Goal: Task Accomplishment & Management: Manage account settings

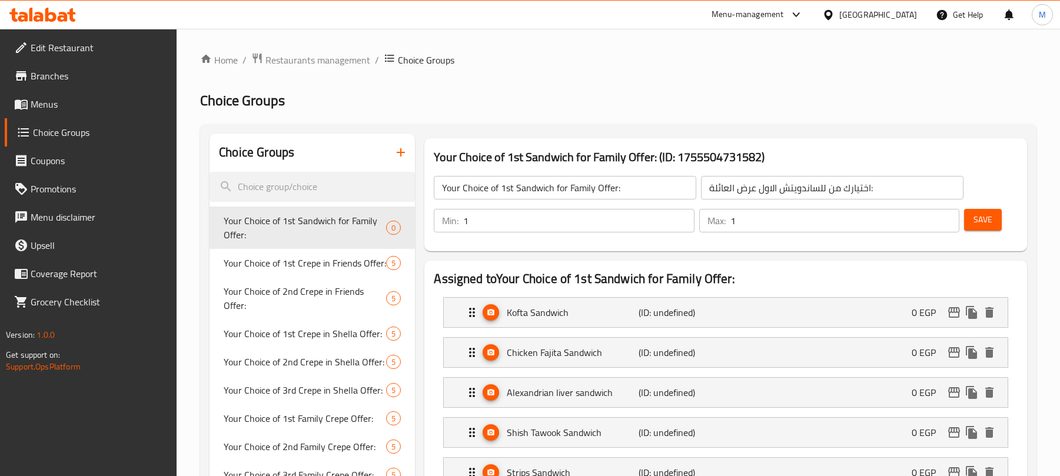
scroll to position [105, 0]
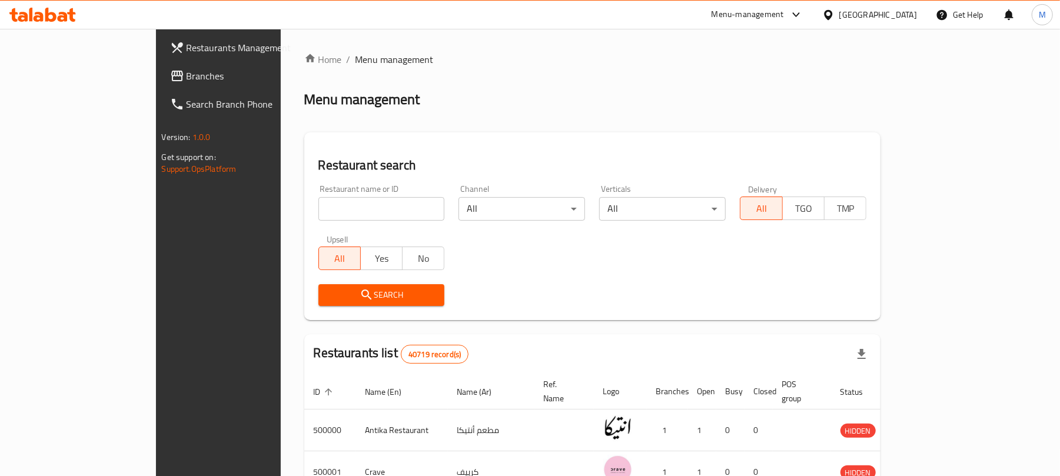
click at [319, 205] on input "search" at bounding box center [381, 209] width 127 height 24
paste input "644013"
type input "644013"
click at [356, 302] on span "Search" at bounding box center [382, 295] width 108 height 15
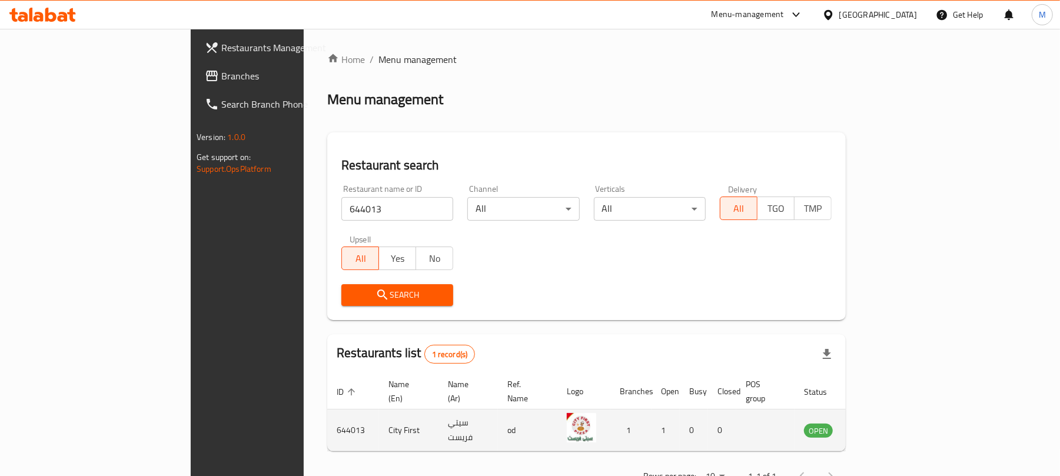
click at [897, 427] on td "enhanced table" at bounding box center [876, 431] width 41 height 42
click at [879, 426] on icon "enhanced table" at bounding box center [872, 431] width 13 height 10
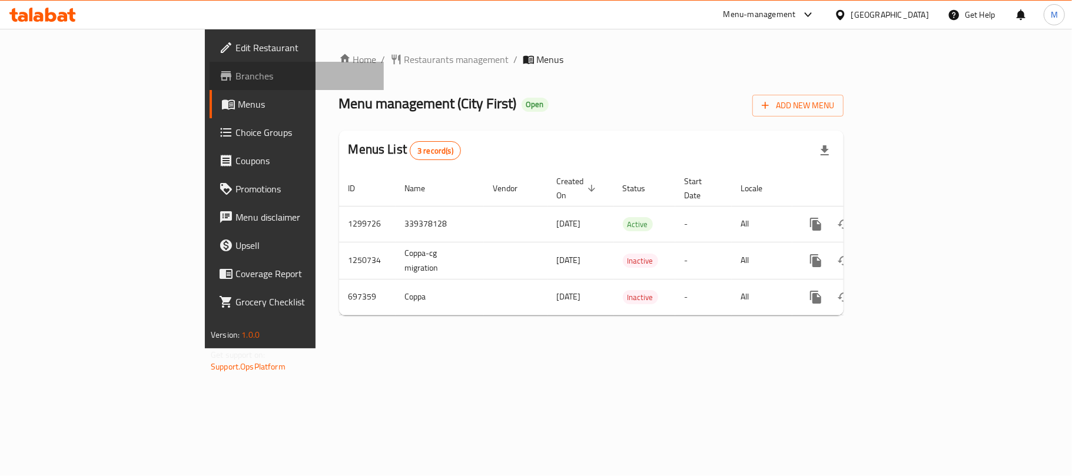
click at [209, 85] on link "Branches" at bounding box center [296, 76] width 174 height 28
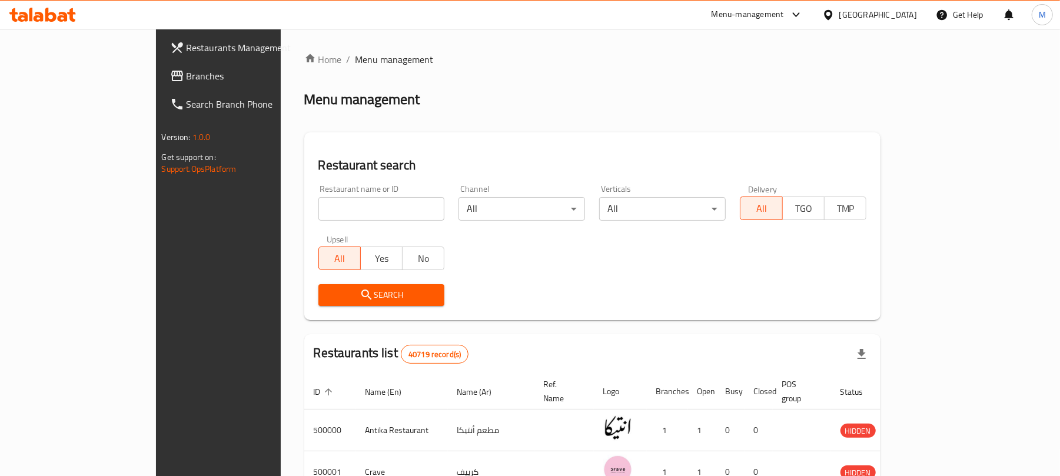
click at [187, 73] on span "Branches" at bounding box center [255, 76] width 137 height 14
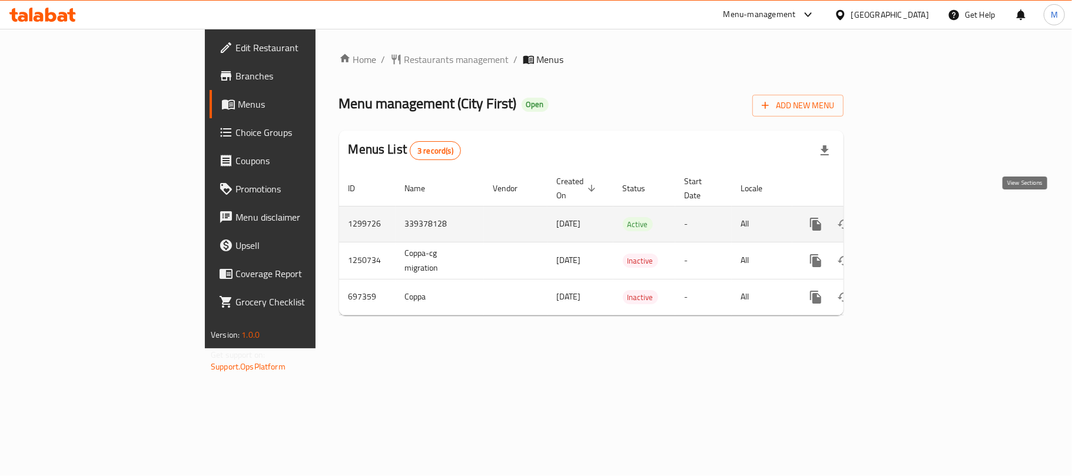
click at [914, 210] on link "enhanced table" at bounding box center [900, 224] width 28 height 28
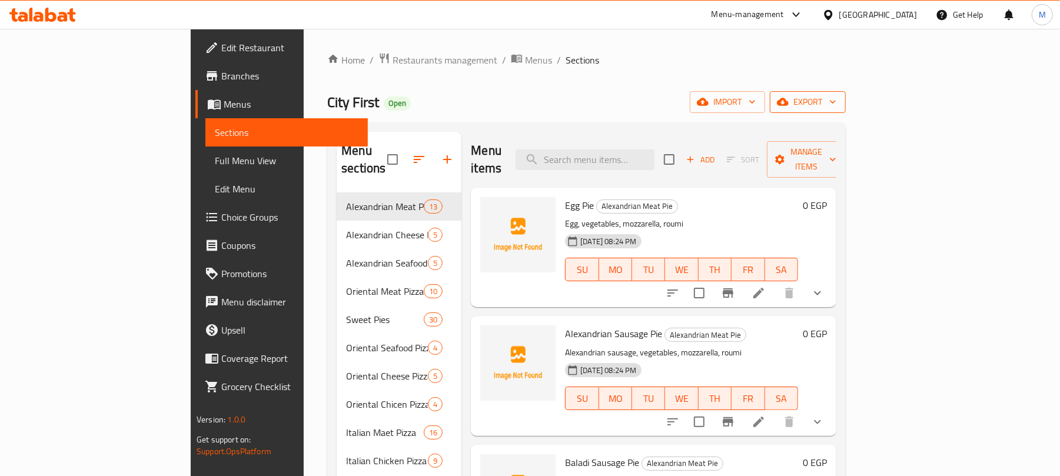
click at [836, 104] on span "export" at bounding box center [807, 102] width 57 height 15
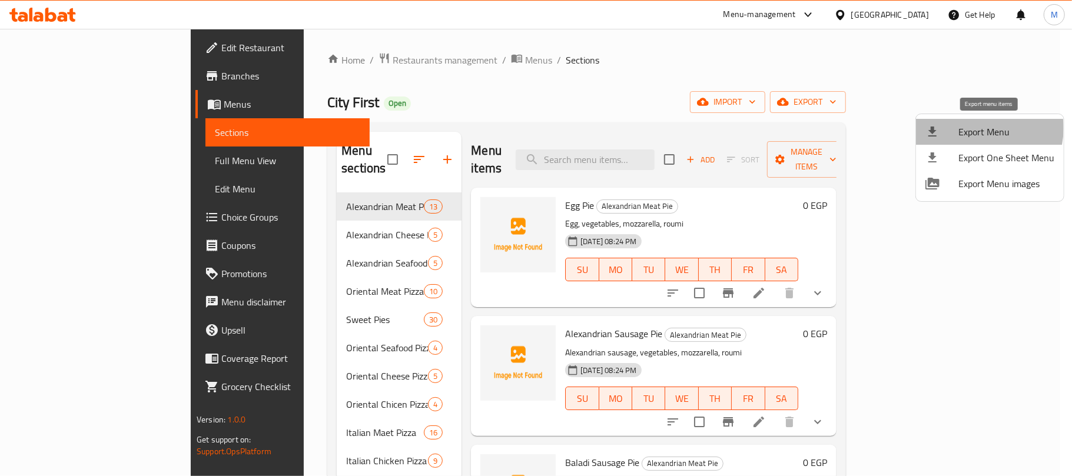
click at [977, 128] on span "Export Menu" at bounding box center [1006, 132] width 96 height 14
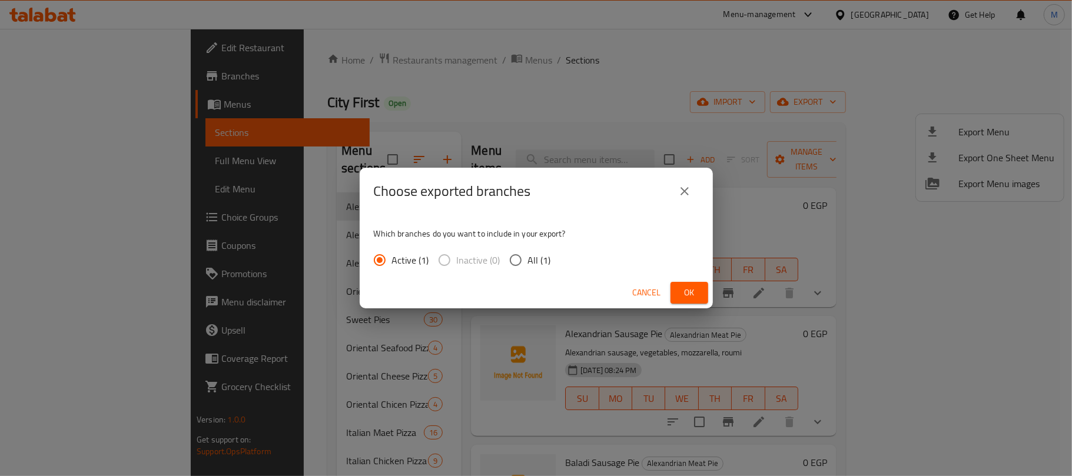
click at [538, 258] on span "All (1)" at bounding box center [539, 260] width 23 height 14
click at [528, 258] on input "All (1)" at bounding box center [515, 260] width 25 height 25
radio input "true"
click at [674, 286] on button "Ok" at bounding box center [689, 293] width 38 height 22
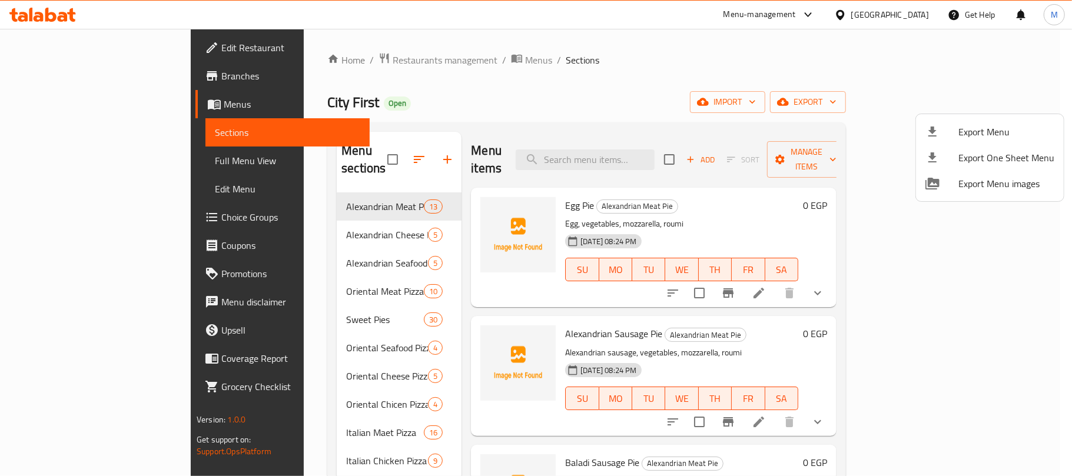
click at [1065, 304] on div at bounding box center [536, 238] width 1072 height 476
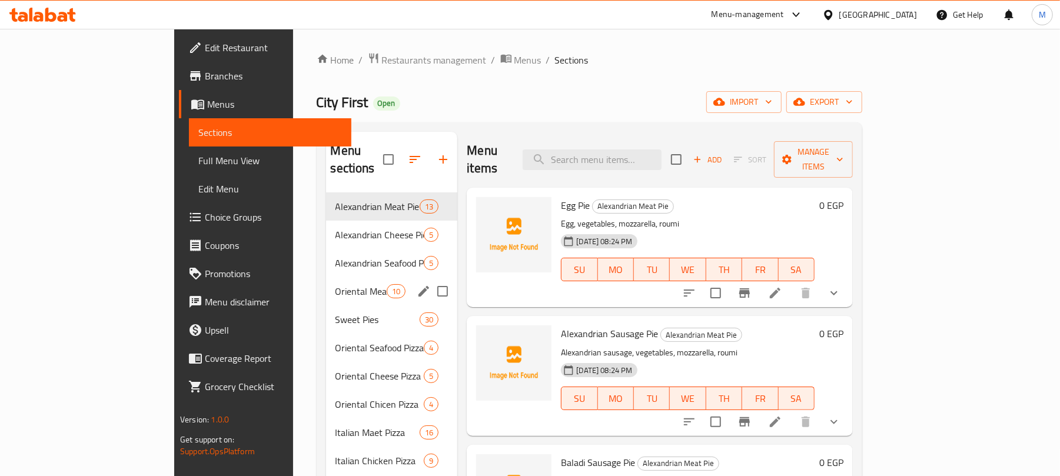
click at [326, 277] on div "Oriental Meat Pizza 10" at bounding box center [392, 291] width 132 height 28
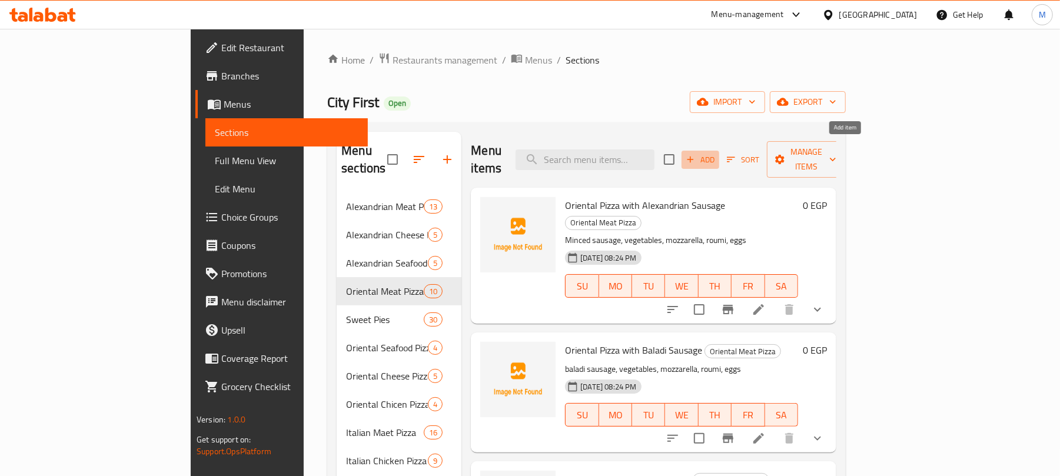
click at [716, 153] on span "Add" at bounding box center [700, 160] width 32 height 14
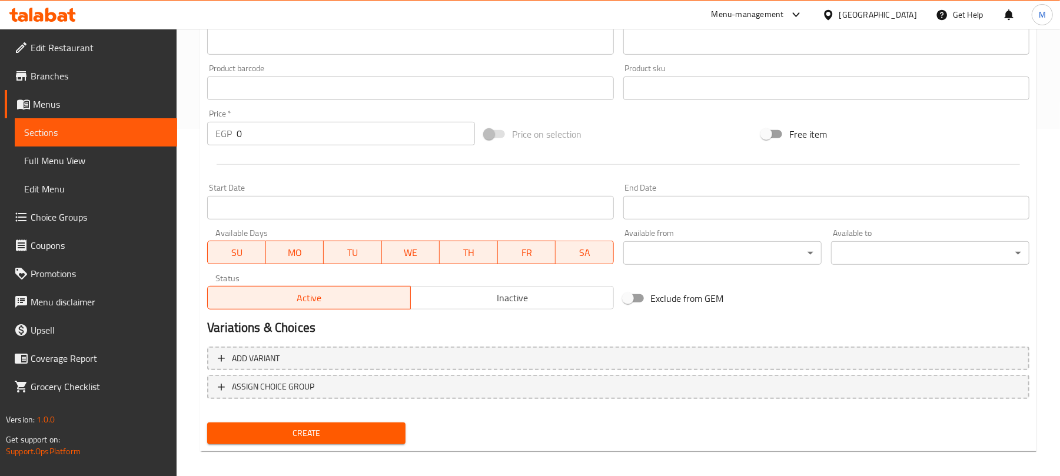
scroll to position [354, 0]
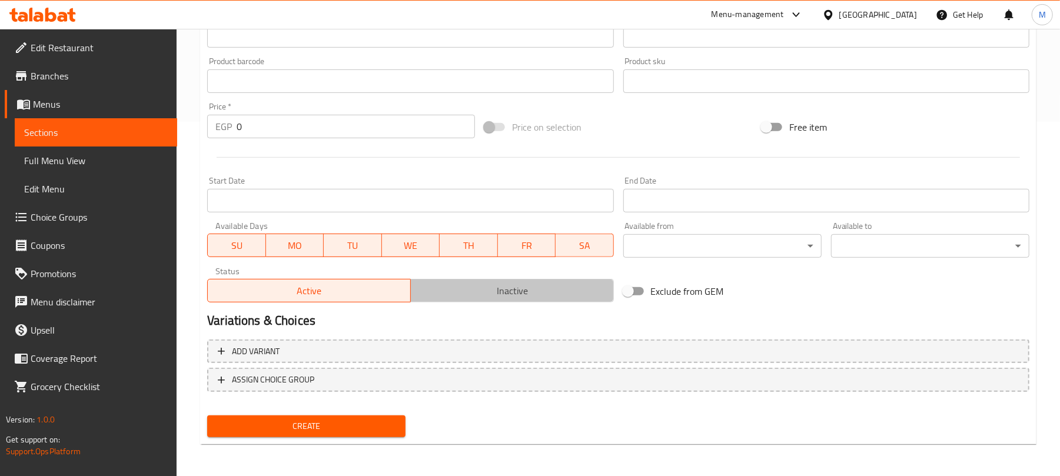
click at [523, 294] on span "Inactive" at bounding box center [512, 290] width 194 height 17
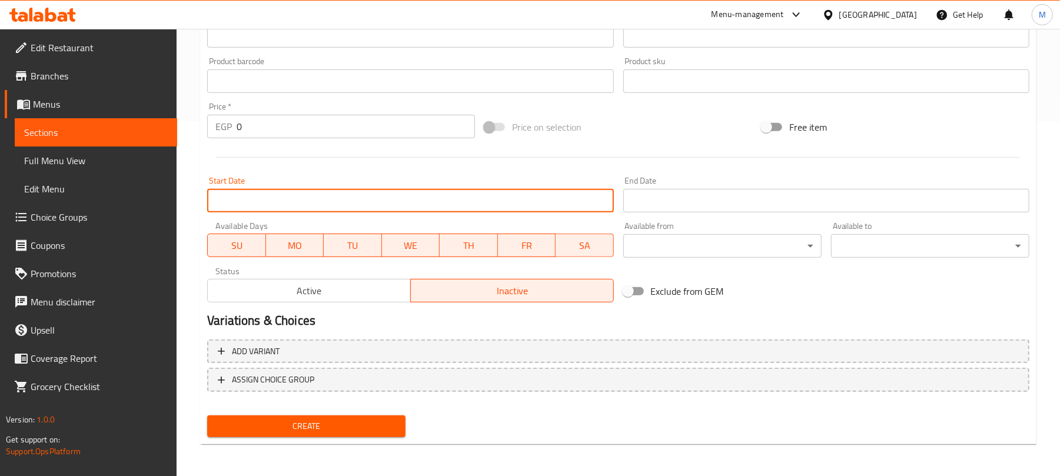
click at [485, 208] on input "Start Date" at bounding box center [410, 201] width 406 height 24
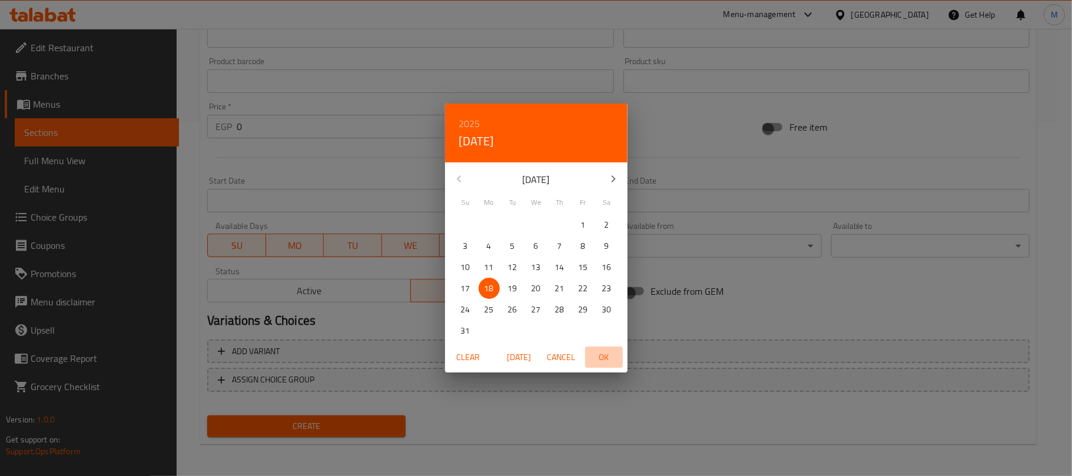
click at [610, 366] on button "OK" at bounding box center [604, 358] width 38 height 22
type input "[DATE]"
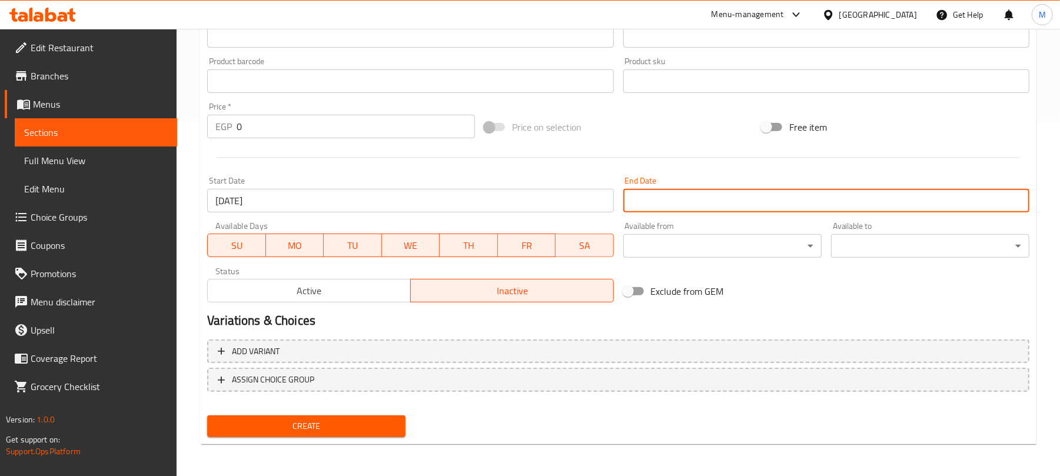
click at [697, 211] on input "Start Date" at bounding box center [826, 201] width 406 height 24
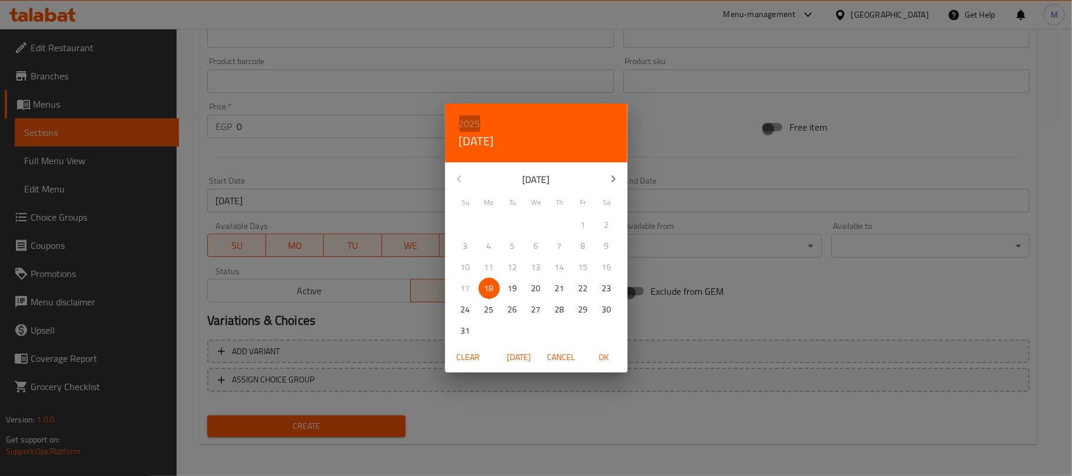
click at [465, 120] on h6 "2025" at bounding box center [469, 123] width 21 height 16
click at [526, 204] on div "2026" at bounding box center [536, 211] width 182 height 24
click at [494, 326] on span "31" at bounding box center [488, 331] width 21 height 15
click at [594, 353] on span "OK" at bounding box center [604, 357] width 28 height 15
type input "[DATE]"
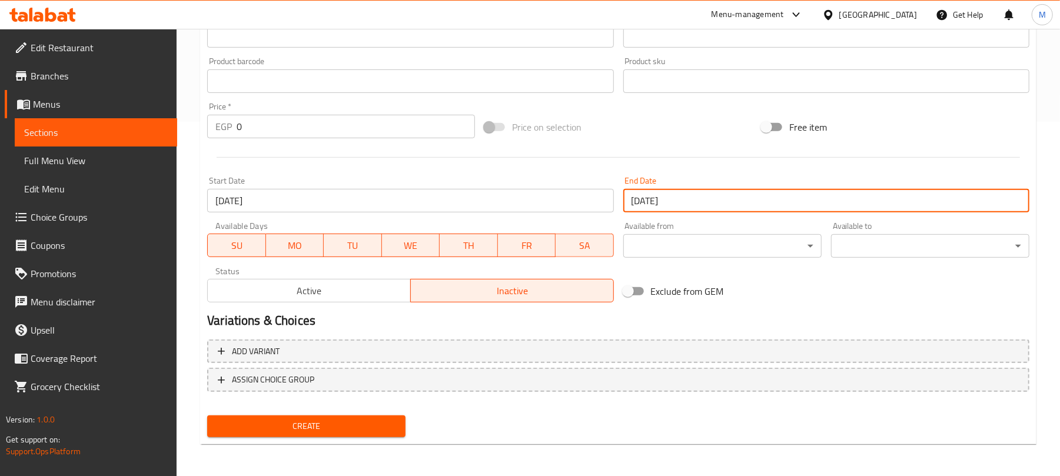
scroll to position [0, 0]
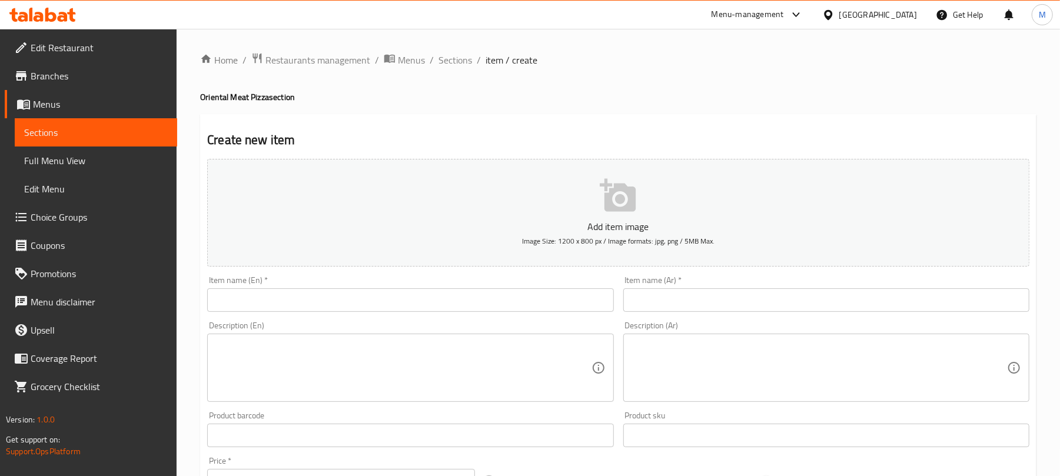
click at [345, 301] on input "text" at bounding box center [410, 300] width 406 height 24
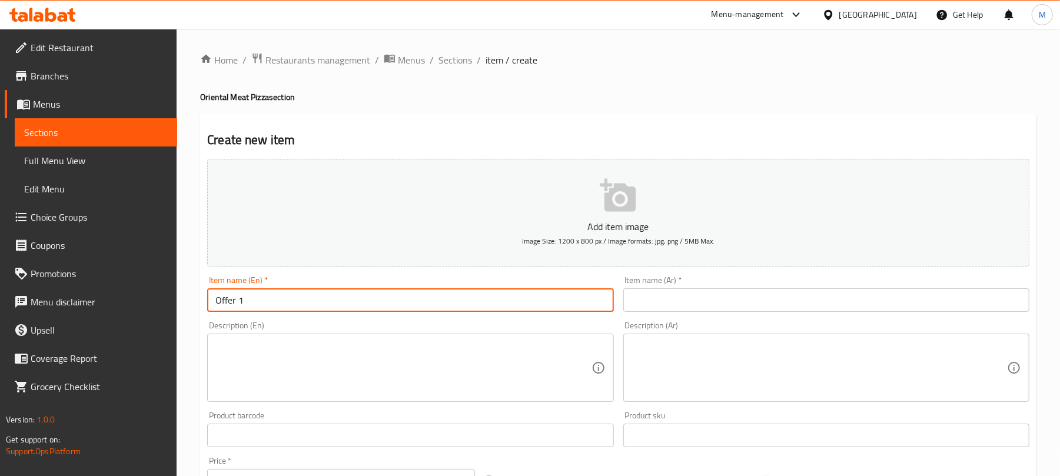
type input "Offer 1"
click at [657, 299] on input "text" at bounding box center [826, 300] width 406 height 24
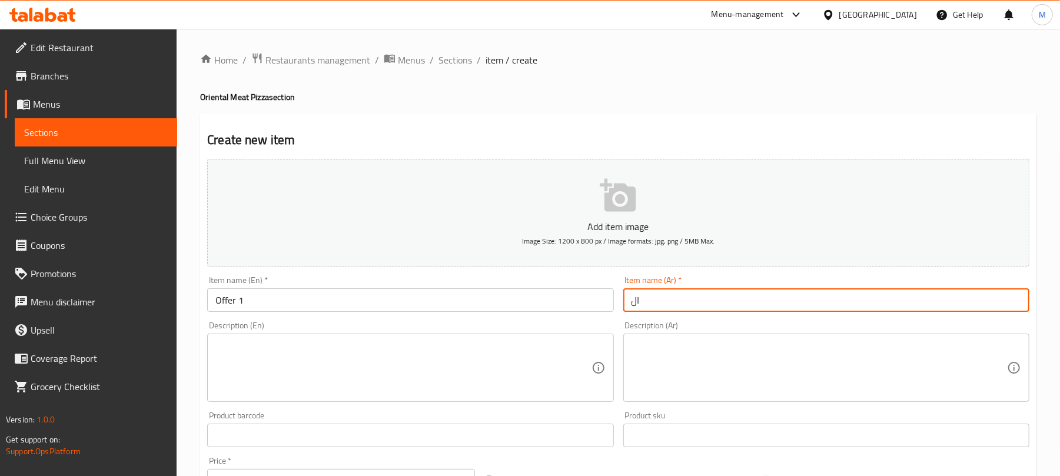
type input "ا"
type input "عرض 1"
click at [726, 321] on div "Description (Ar) Description (Ar)" at bounding box center [825, 362] width 415 height 90
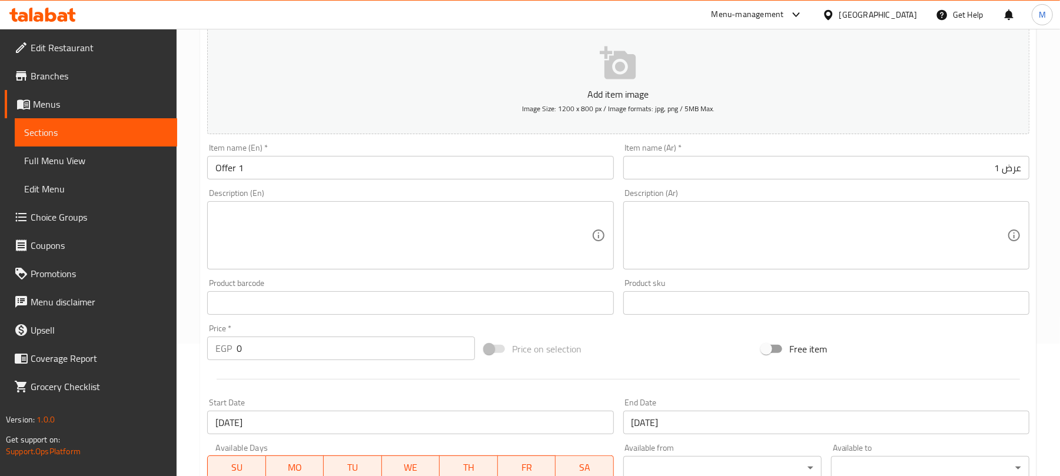
scroll to position [131, 0]
click at [498, 252] on textarea at bounding box center [402, 237] width 375 height 56
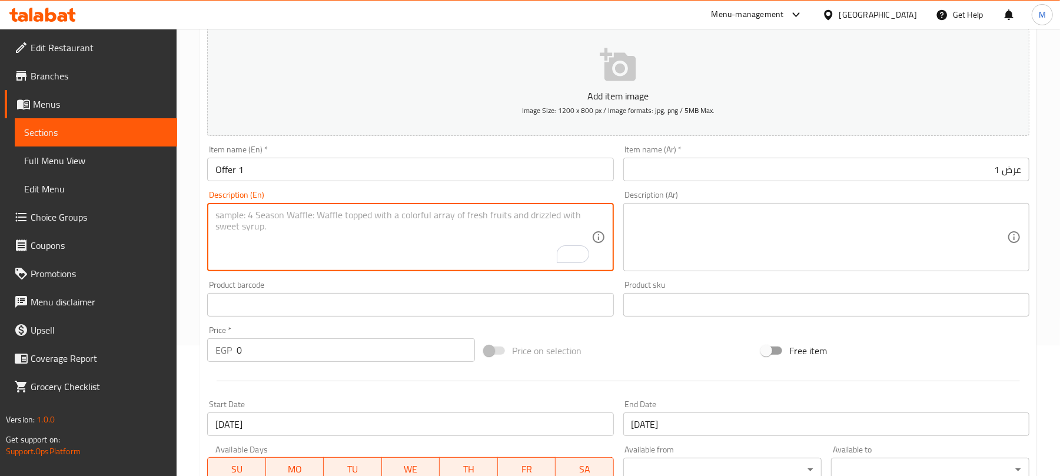
click at [726, 226] on textarea at bounding box center [818, 237] width 375 height 56
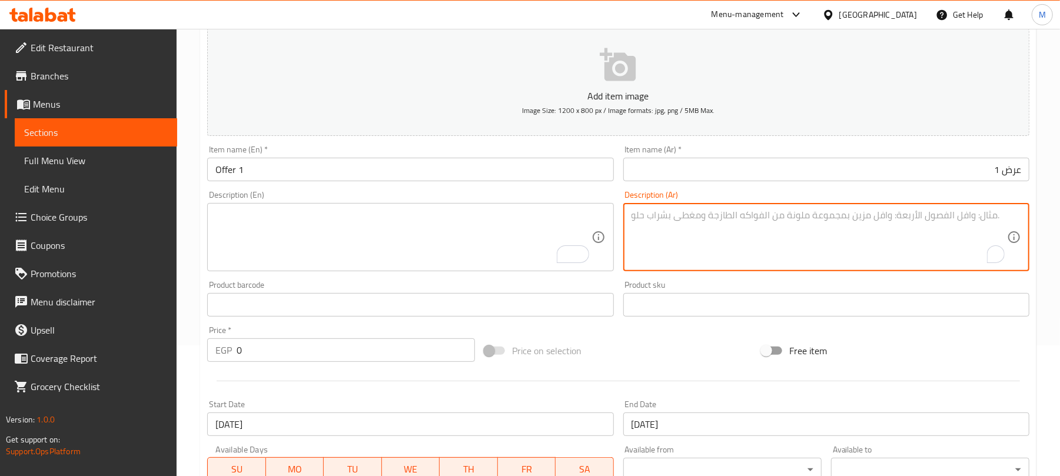
paste textarea "١ بيتزا شرقي سجق كيري صغير ١ بيتزا شرقي سوسيس صغير"
type textarea "١ بيتزا شرقي سجق كيري صغير ١ بيتزا شرقي سوسيس صغير"
click at [539, 215] on textarea "To enrich screen reader interactions, please activate Accessibility in Grammarl…" at bounding box center [402, 237] width 375 height 56
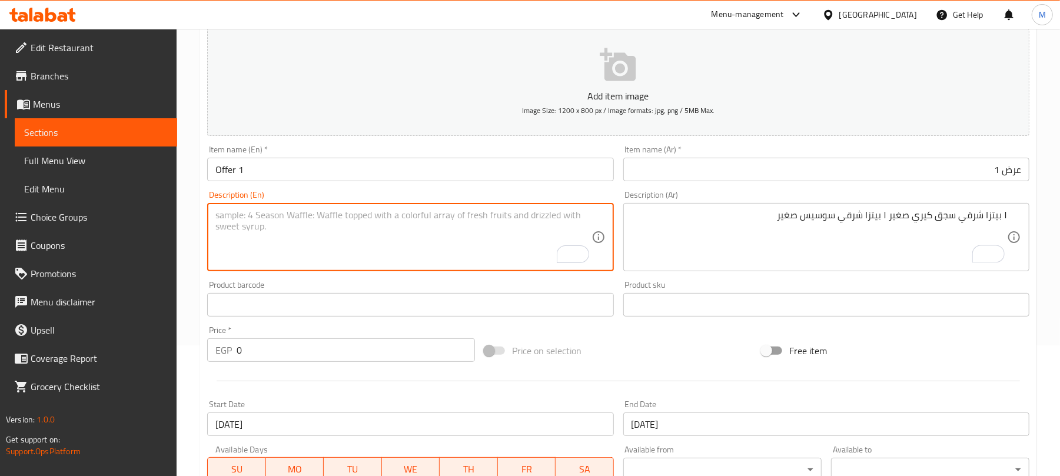
click at [551, 225] on textarea "To enrich screen reader interactions, please activate Accessibility in Grammarl…" at bounding box center [402, 237] width 375 height 56
click at [358, 222] on textarea "1 Small Oriental Pizza Sausage Kiri" at bounding box center [402, 237] width 375 height 56
drag, startPoint x: 224, startPoint y: 218, endPoint x: 301, endPoint y: 218, distance: 77.1
click at [301, 218] on textarea "1 Small Oriental Pizza Sausage Kiri and 1" at bounding box center [402, 237] width 375 height 56
click at [400, 211] on textarea "1 Small Oriental Pizza Sausage Kiri and 1" at bounding box center [402, 237] width 375 height 56
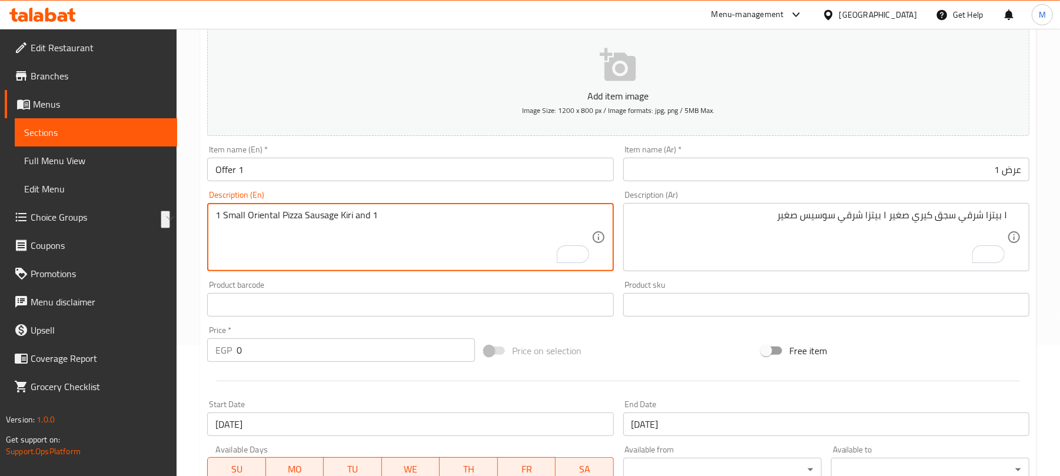
paste textarea "Small Oriental Pizza"
click at [375, 214] on textarea "1 Small Oriental Pizza Sausage Kiri and 1Small Oriental Pizza" at bounding box center [402, 237] width 375 height 56
click at [481, 212] on textarea "1 Small Oriental Pizza Sausage Kiri and 1 Small Oriental Pizza" at bounding box center [402, 237] width 375 height 56
type textarea "1 Small Oriental Pizza Sausage Kiri and 1 Small Oriental Pizza Hotdog."
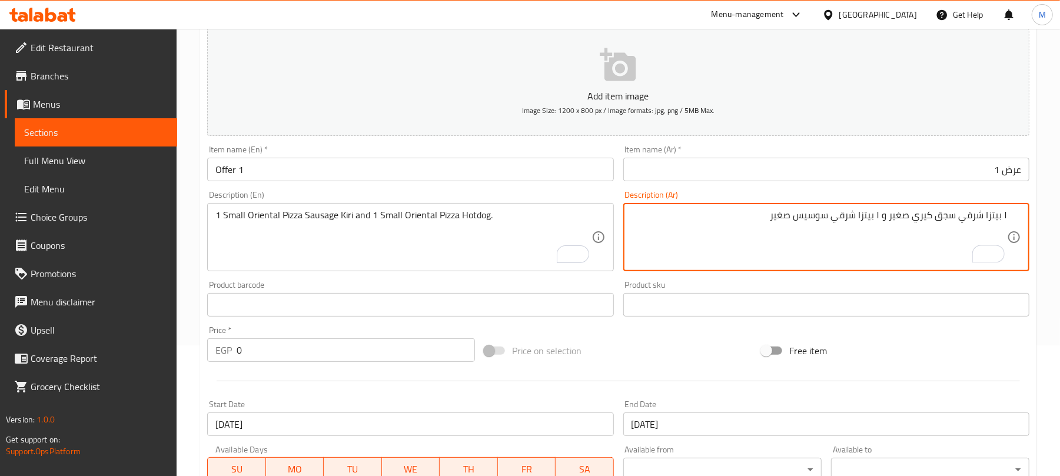
click at [886, 215] on textarea "١ بيتزا شرقي سجق كيري صغير و ١ بيتزا شرقي سوسيس صغير" at bounding box center [818, 237] width 375 height 56
type textarea "١ بيتزا شرقي سجق كيري صغير و ١ بيتزا شرقي سوسيس صغير"
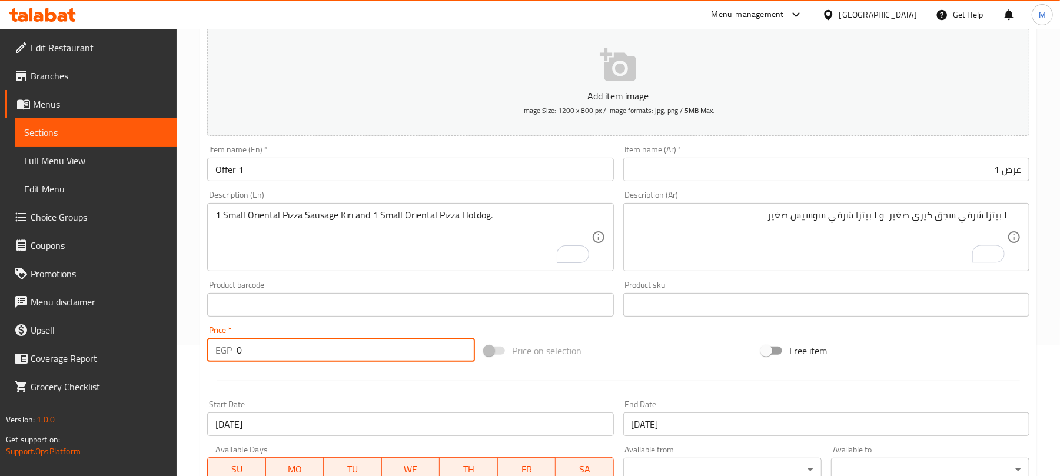
drag, startPoint x: 281, startPoint y: 355, endPoint x: 226, endPoint y: 346, distance: 56.1
click at [226, 346] on div "EGP 0 Price *" at bounding box center [341, 350] width 268 height 24
click at [226, 346] on p "EGP" at bounding box center [223, 350] width 16 height 14
drag, startPoint x: 262, startPoint y: 351, endPoint x: 163, endPoint y: 352, distance: 99.4
click at [163, 352] on div "Edit Restaurant Branches Menus Sections Full Menu View Edit Menu Choice Groups …" at bounding box center [530, 299] width 1060 height 803
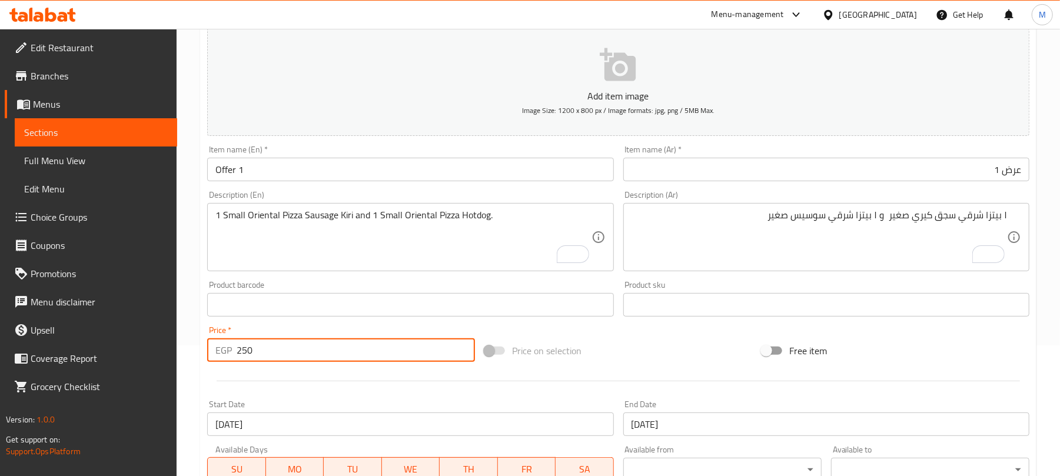
type input "250"
click at [415, 387] on div at bounding box center [617, 381] width 831 height 29
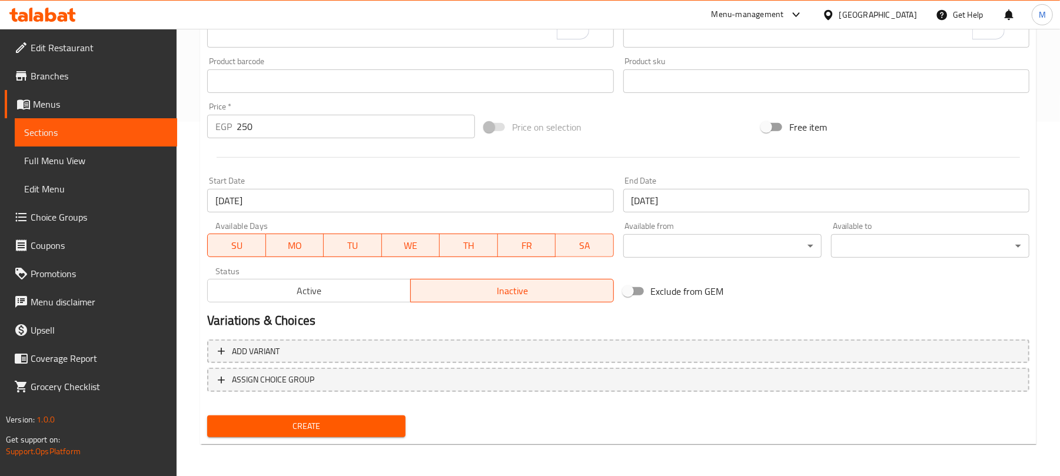
click at [371, 420] on span "Create" at bounding box center [306, 426] width 179 height 15
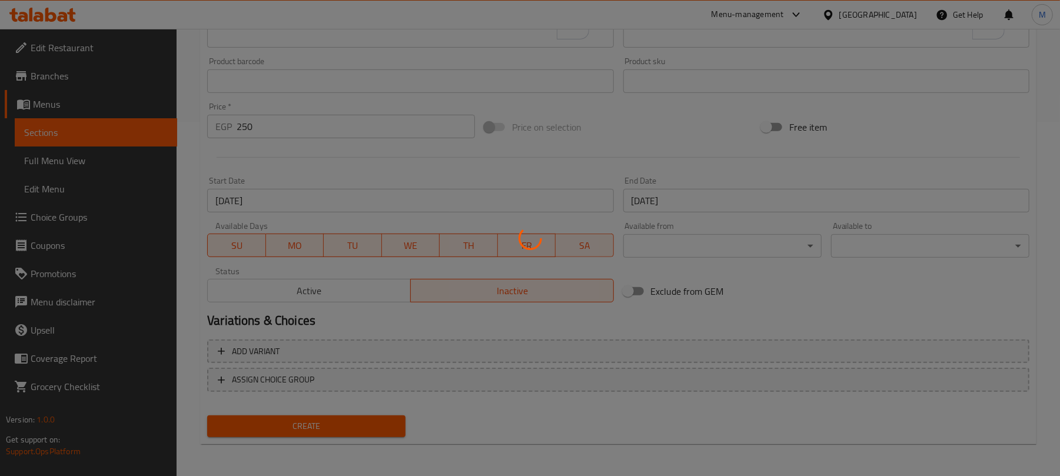
type input "0"
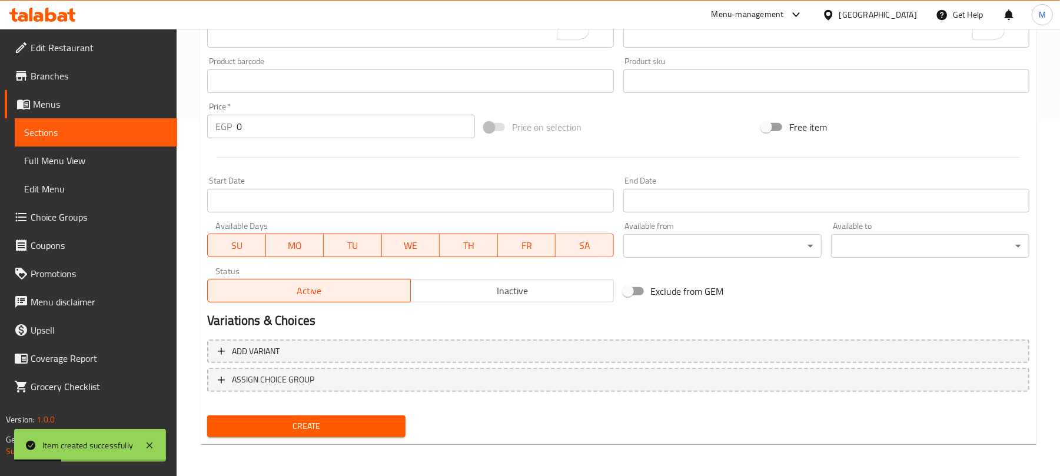
scroll to position [0, 0]
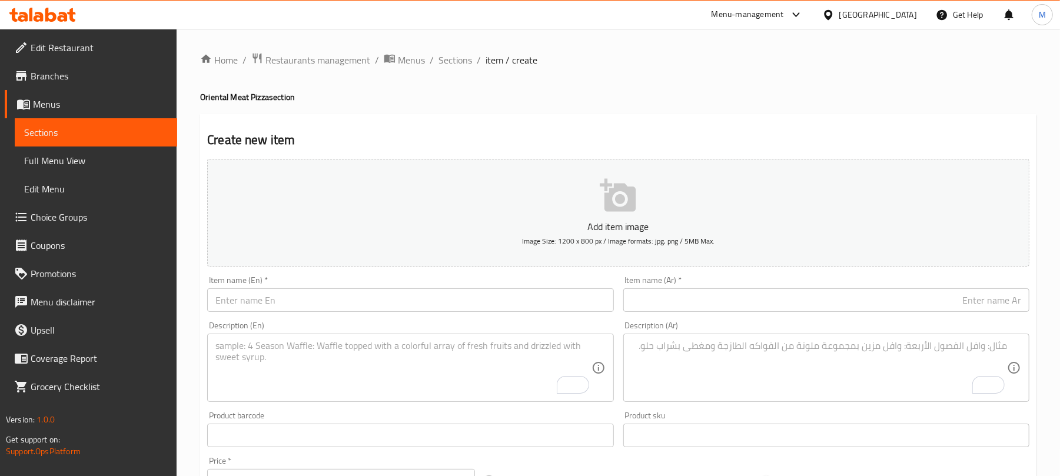
click at [414, 288] on div "Item name (En)   * Item name (En) *" at bounding box center [410, 294] width 406 height 36
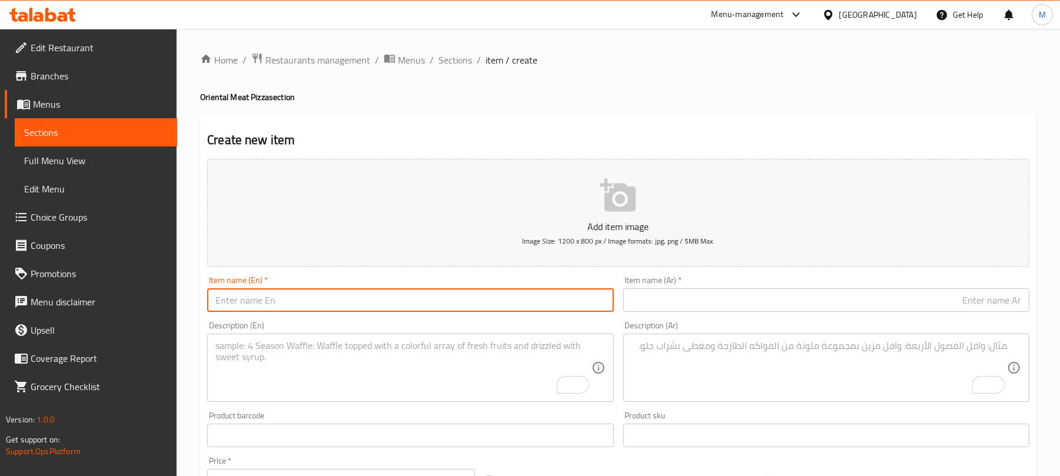
click at [421, 299] on input "text" at bounding box center [410, 300] width 406 height 24
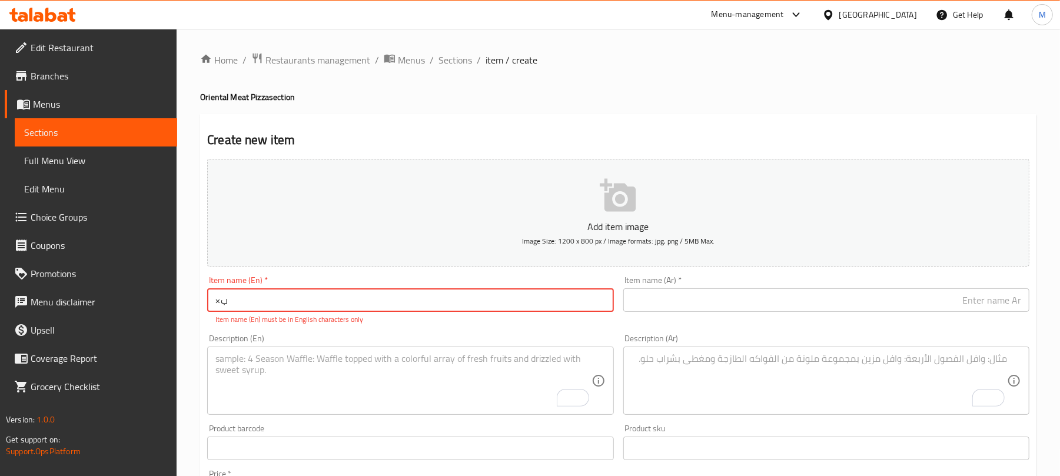
type input "×"
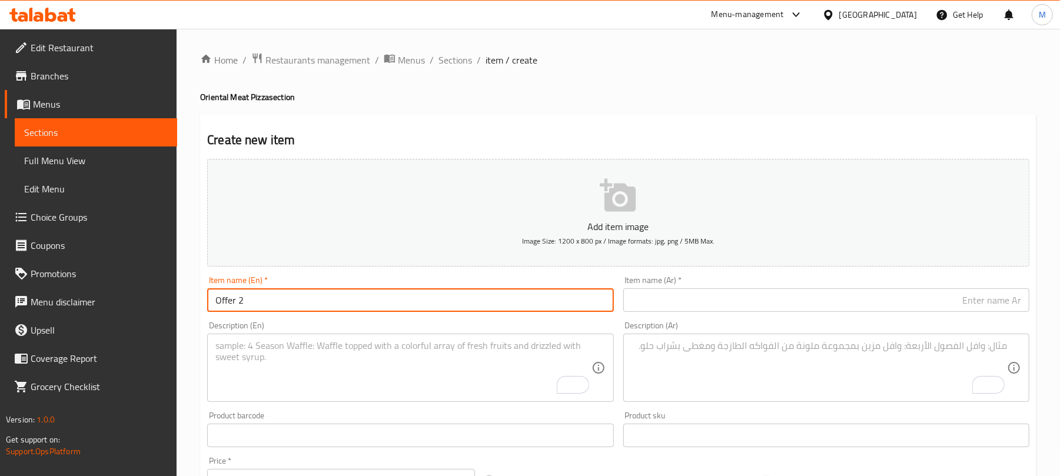
type input "Offer 2"
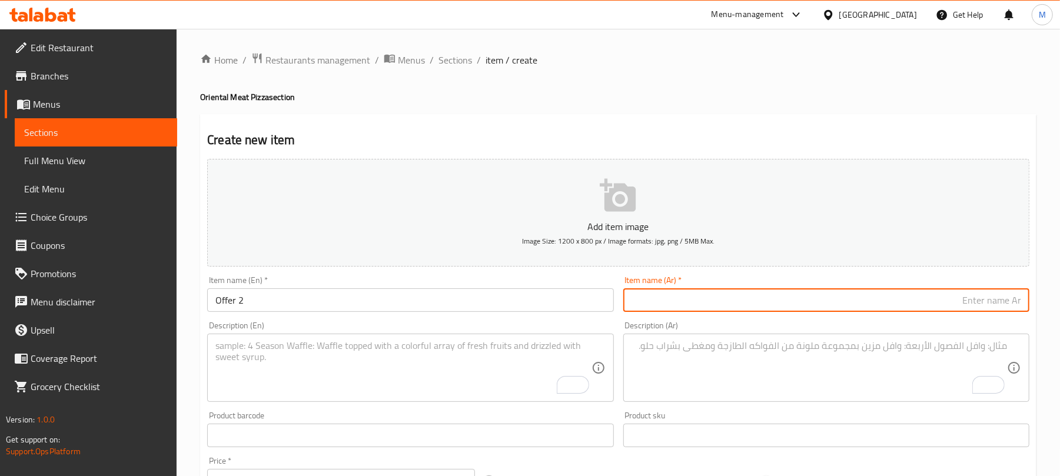
click at [706, 308] on input "text" at bounding box center [826, 300] width 406 height 24
type input "عرض 2"
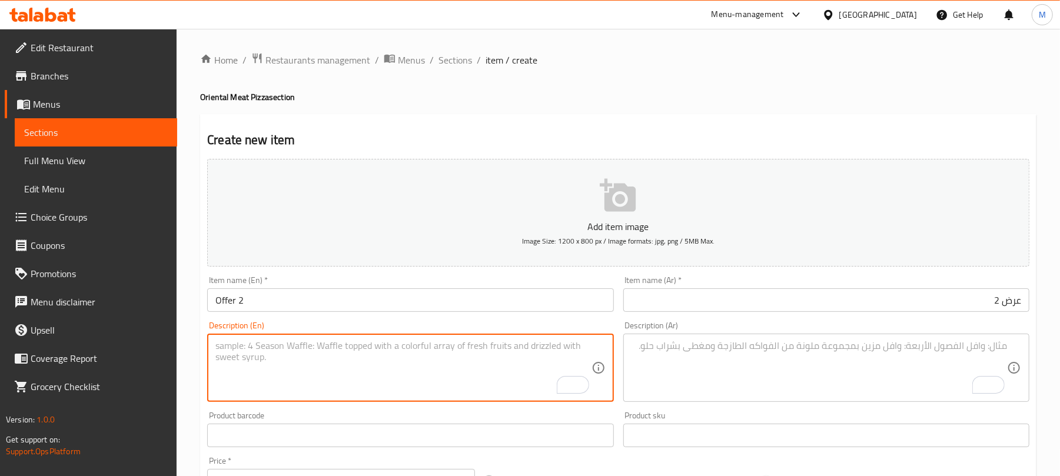
click at [495, 360] on textarea "To enrich screen reader interactions, please activate Accessibility in Grammarl…" at bounding box center [402, 368] width 375 height 56
click at [786, 381] on textarea "To enrich screen reader interactions, please activate Accessibility in Grammarl…" at bounding box center [818, 368] width 375 height 56
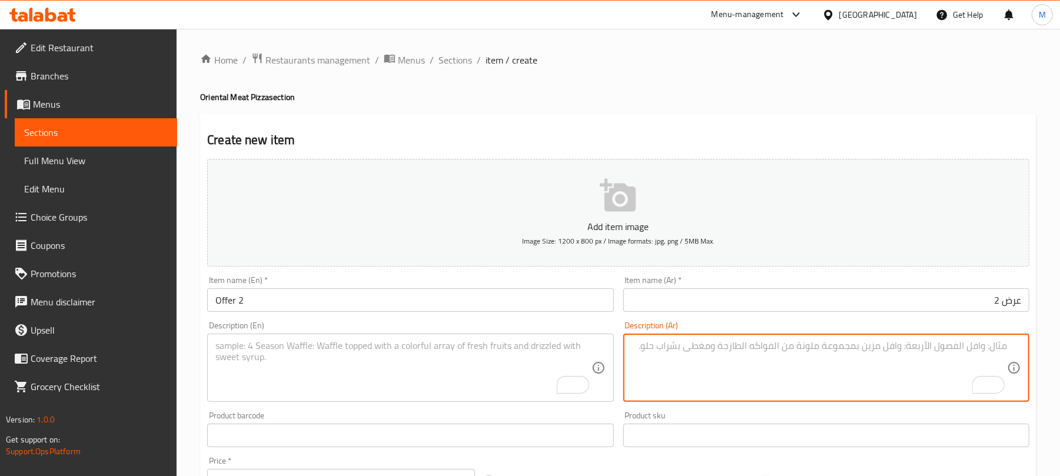
paste textarea "١ بيتزا شرقي مكس فراخ وسط ١ بيتزا شرقي لحمه وسط"
type textarea "١ بيتزا شرقي مكس فراخ وسط ١ بيتزا شرقي لحمه وسط"
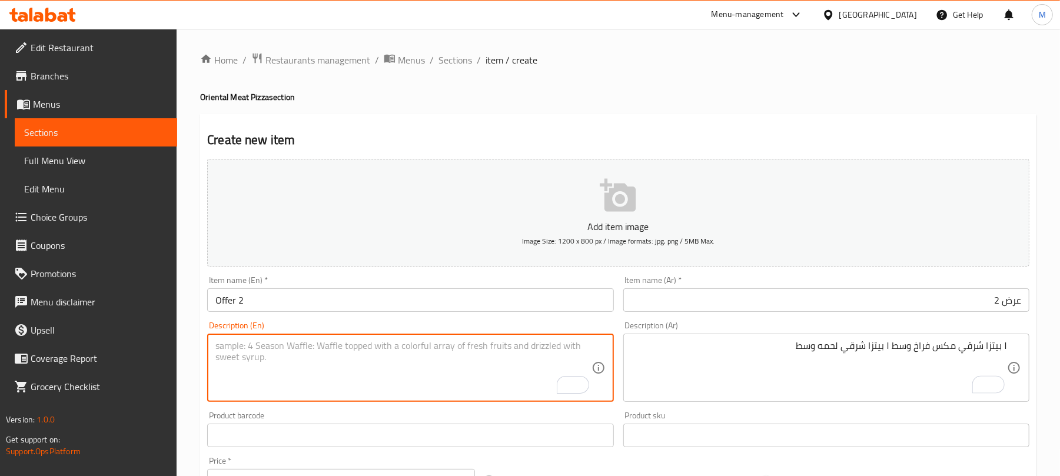
click at [507, 355] on textarea "To enrich screen reader interactions, please activate Accessibility in Grammarl…" at bounding box center [402, 368] width 375 height 56
click at [319, 344] on textarea "To enrich screen reader interactions, please activate Accessibility in Grammarl…" at bounding box center [402, 368] width 375 height 56
click at [318, 349] on textarea "To enrich screen reader interactions, please activate Accessibility in Grammarl…" at bounding box center [402, 368] width 375 height 56
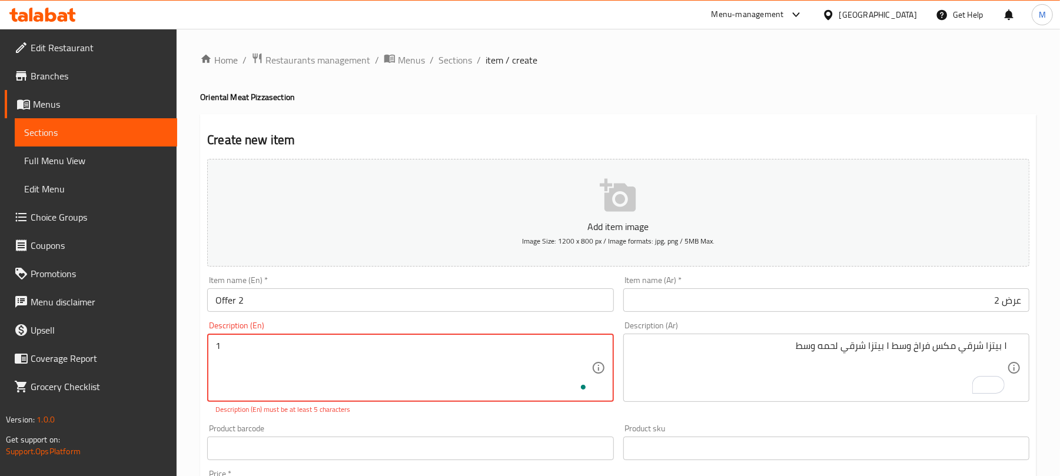
type textarea "1"
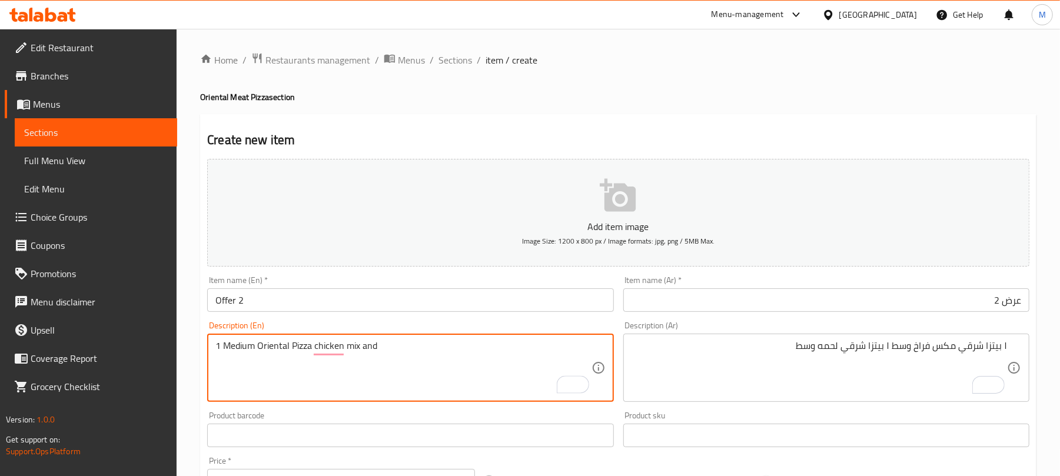
type textarea "1 Medium Oriental Pizza chicken mix and"
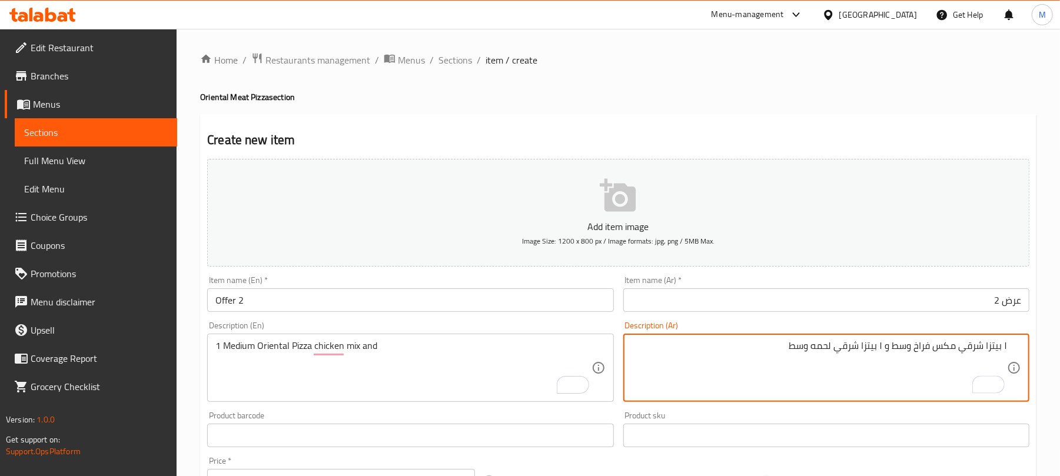
type textarea "١ بيتزا شرقي مكس فراخ وسط و ١ بيتزا شرقي لحمه وسط"
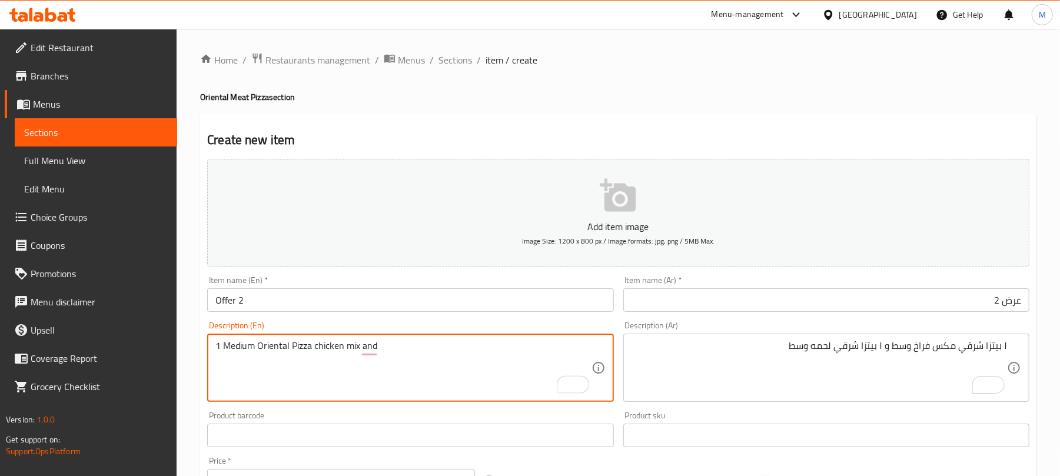
click at [379, 350] on textarea "1 Medium Oriental Pizza chicken mix and" at bounding box center [402, 368] width 375 height 56
drag, startPoint x: 221, startPoint y: 347, endPoint x: 268, endPoint y: 344, distance: 47.2
click at [268, 344] on textarea "1 Medium Oriental Pizza chicken mix and 1" at bounding box center [402, 368] width 375 height 56
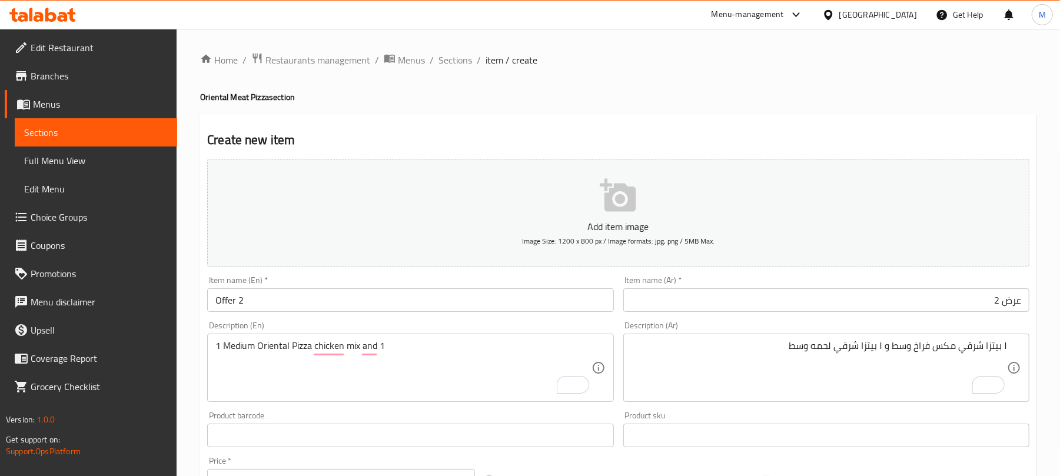
drag, startPoint x: 214, startPoint y: 349, endPoint x: 273, endPoint y: 342, distance: 59.2
click at [273, 342] on div "1 Medium Oriental Pizza chicken mix and 1 Description (En)" at bounding box center [410, 368] width 406 height 68
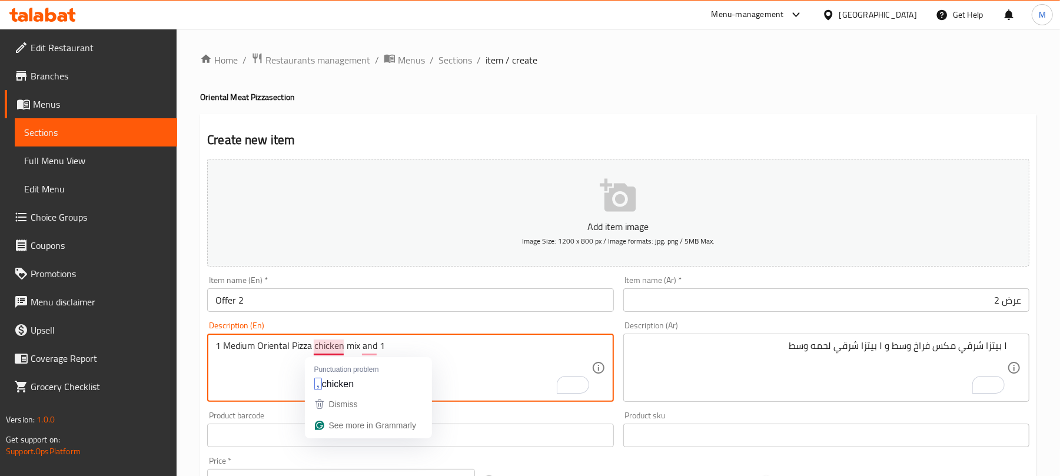
click at [314, 346] on textarea "1 Medium Oriental Pizza chicken mix and 1" at bounding box center [402, 368] width 375 height 56
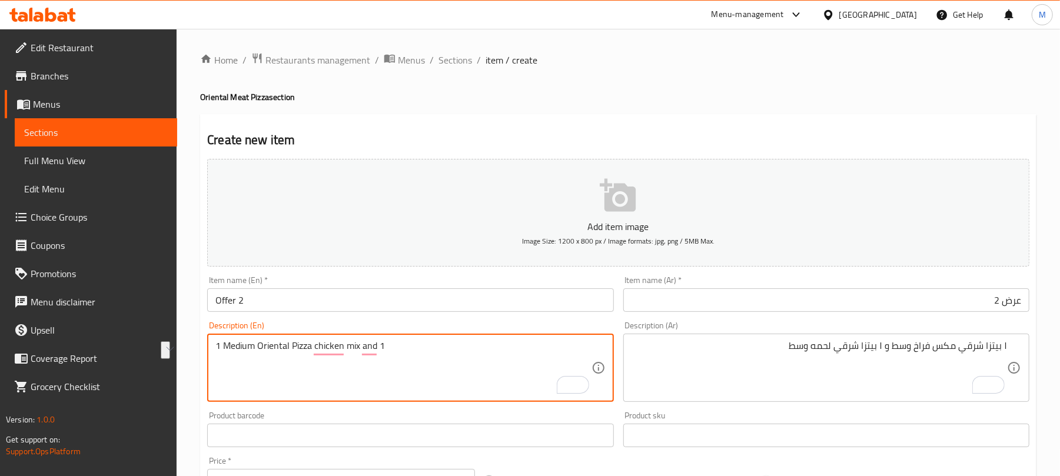
drag, startPoint x: 310, startPoint y: 347, endPoint x: 225, endPoint y: 347, distance: 84.7
click at [225, 347] on textarea "1 Medium Oriental Pizza chicken mix and 1" at bounding box center [402, 368] width 375 height 56
click at [401, 347] on textarea "1 Medium Oriental Pizza chicken mix and 1" at bounding box center [402, 368] width 375 height 56
paste textarea "Medium Oriental Pizza"
click at [398, 347] on textarea "1 Medium Oriental Pizza chicken mix and 1 Medium Oriental Pizza" at bounding box center [402, 368] width 375 height 56
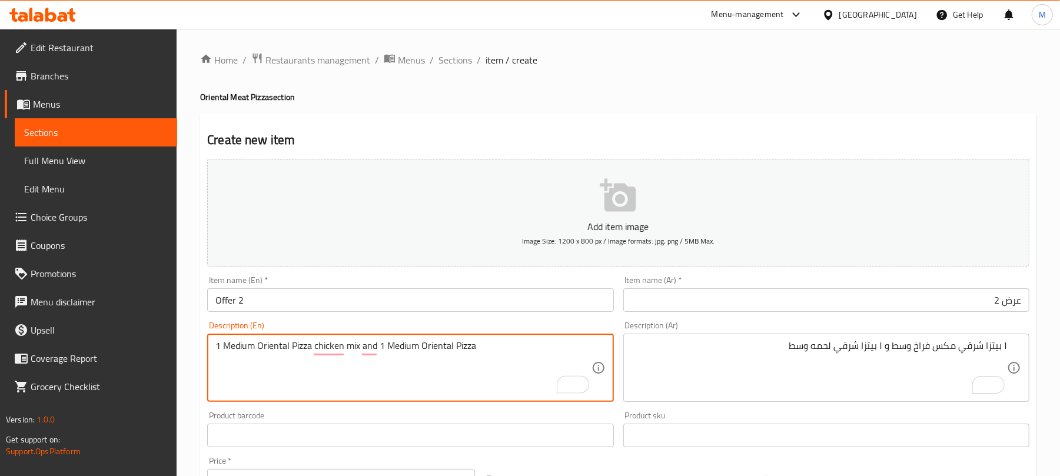
click at [398, 347] on textarea "1 Medium Oriental Pizza chicken mix and 1 Medium Oriental Pizza" at bounding box center [402, 368] width 375 height 56
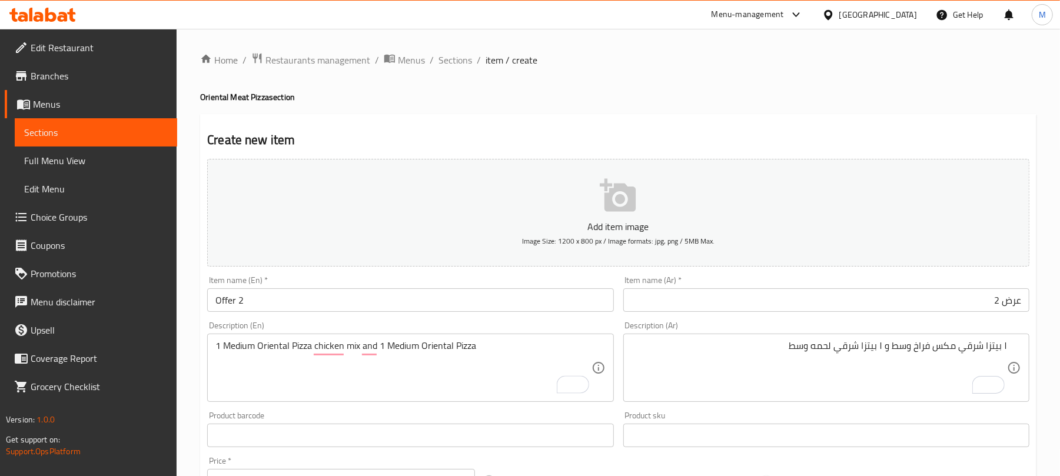
drag, startPoint x: 490, startPoint y: 330, endPoint x: 490, endPoint y: 337, distance: 7.1
click at [490, 337] on div "Description (En) 1 Medium Oriental Pizza chicken mix and 1 Medium Oriental Pizz…" at bounding box center [410, 361] width 406 height 81
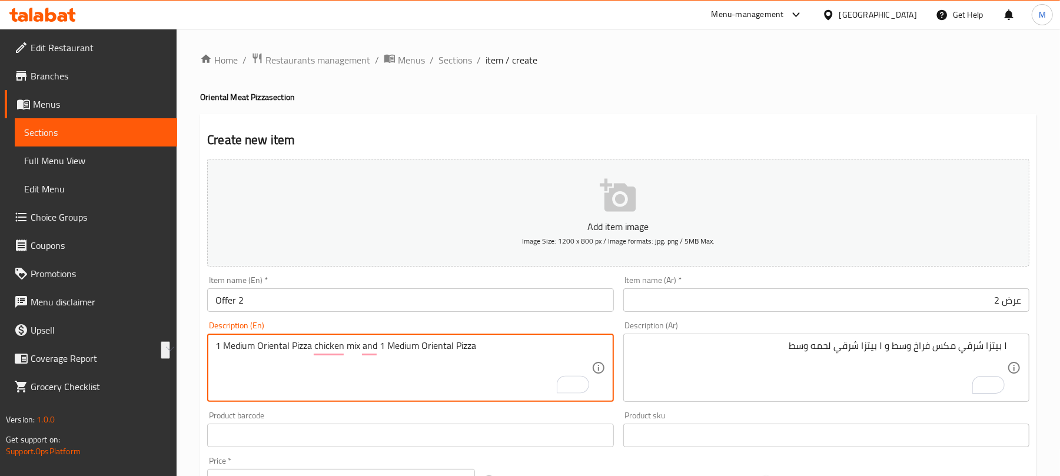
drag, startPoint x: 490, startPoint y: 345, endPoint x: 269, endPoint y: 338, distance: 221.4
click at [269, 338] on div "1 Medium Oriental Pizza chicken mix and 1 Medium Oriental Pizza Description (En)" at bounding box center [410, 368] width 406 height 68
click at [480, 358] on textarea "1 Medium oriental pizza chicken mix and 1 medium oriental pizza" at bounding box center [402, 368] width 375 height 56
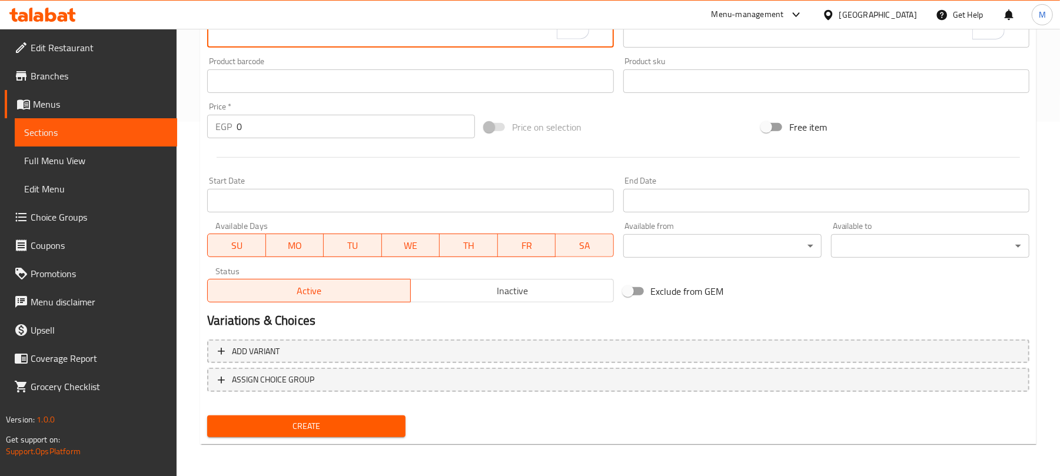
type textarea "1 Medium oriental pizza chicken mix and 1 medium oriental pizza meat"
click at [531, 301] on button "Inactive" at bounding box center [512, 291] width 204 height 24
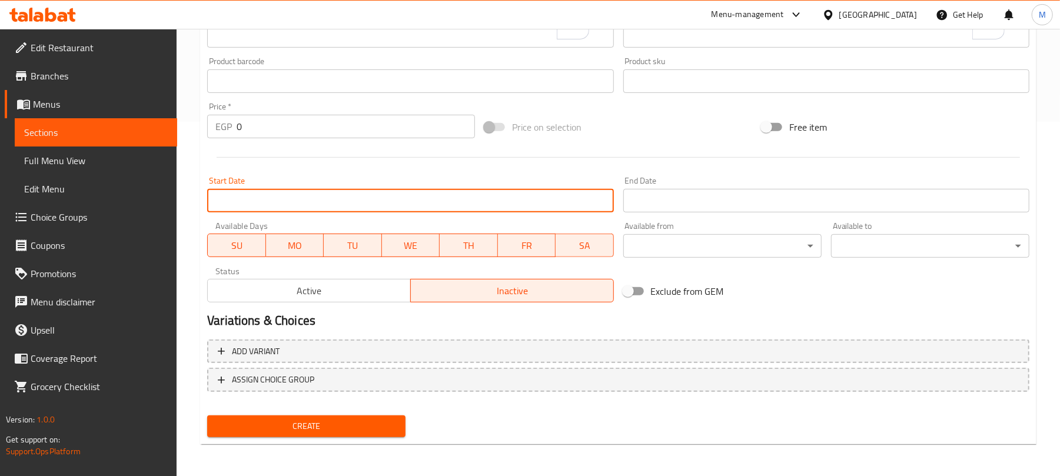
click at [497, 209] on input "Start Date" at bounding box center [410, 201] width 406 height 24
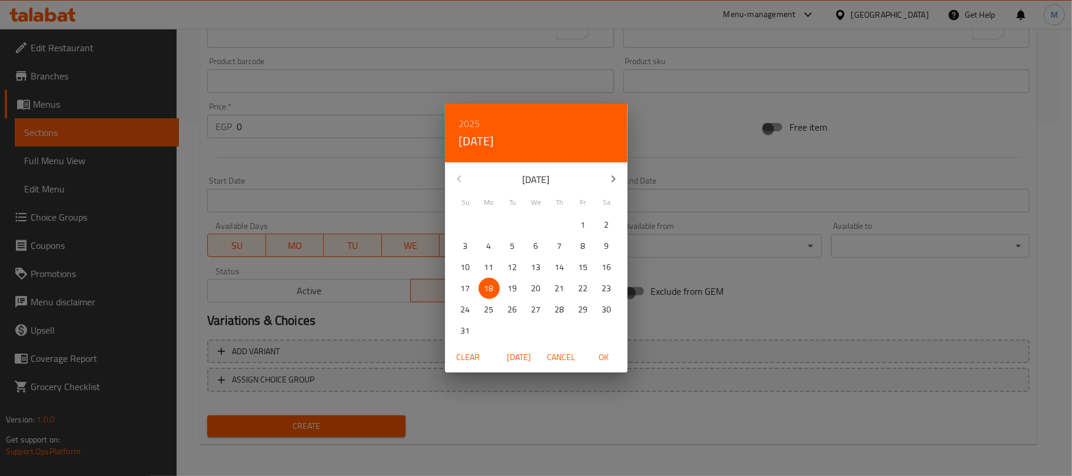
click at [603, 354] on span "OK" at bounding box center [604, 357] width 28 height 15
type input "[DATE]"
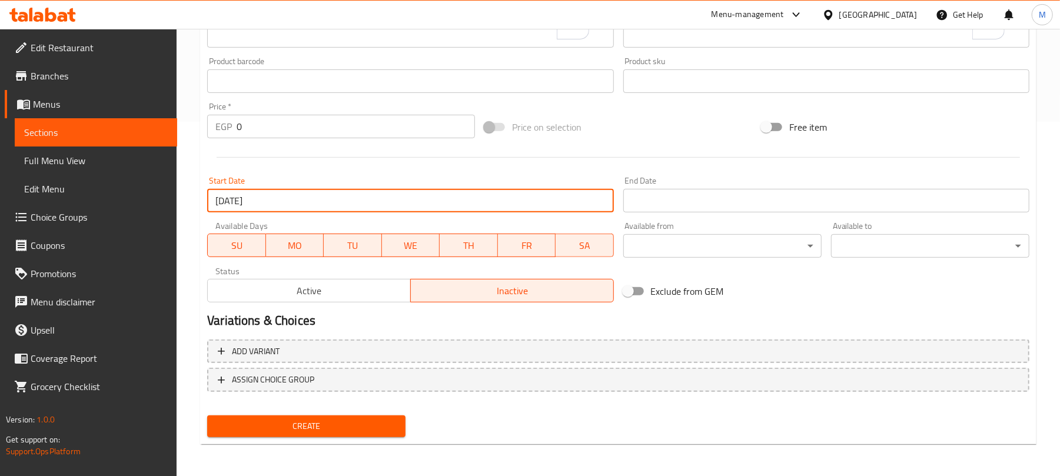
click at [714, 205] on input "Start Date" at bounding box center [826, 201] width 406 height 24
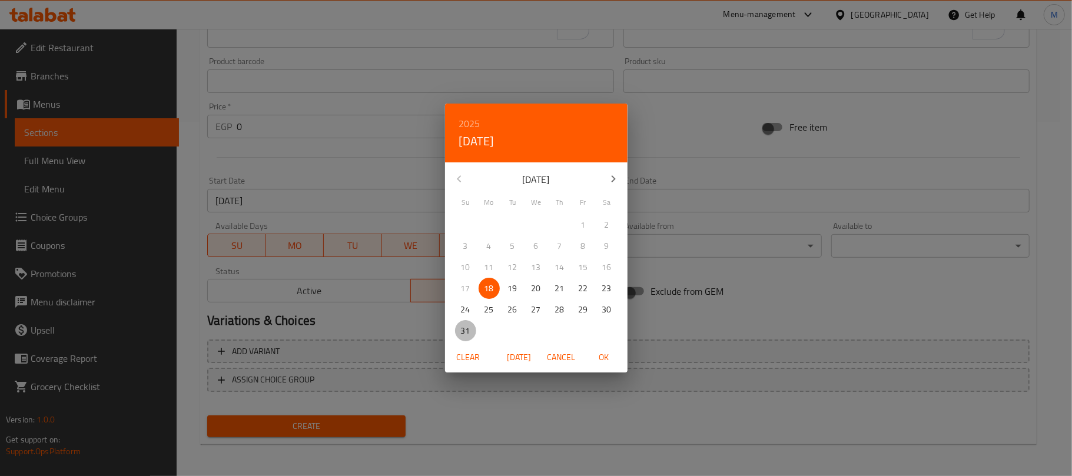
click at [462, 326] on p "31" at bounding box center [465, 331] width 9 height 15
click at [460, 119] on h6 "2025" at bounding box center [469, 123] width 21 height 16
click at [550, 212] on div "2026" at bounding box center [536, 211] width 182 height 24
click at [608, 353] on span "OK" at bounding box center [604, 357] width 28 height 15
type input "[DATE]"
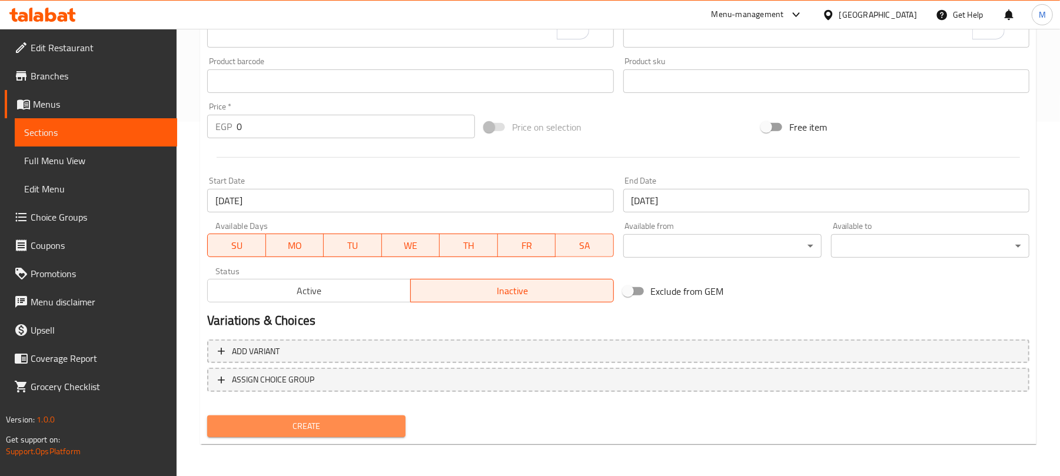
click at [391, 421] on span "Create" at bounding box center [306, 426] width 179 height 15
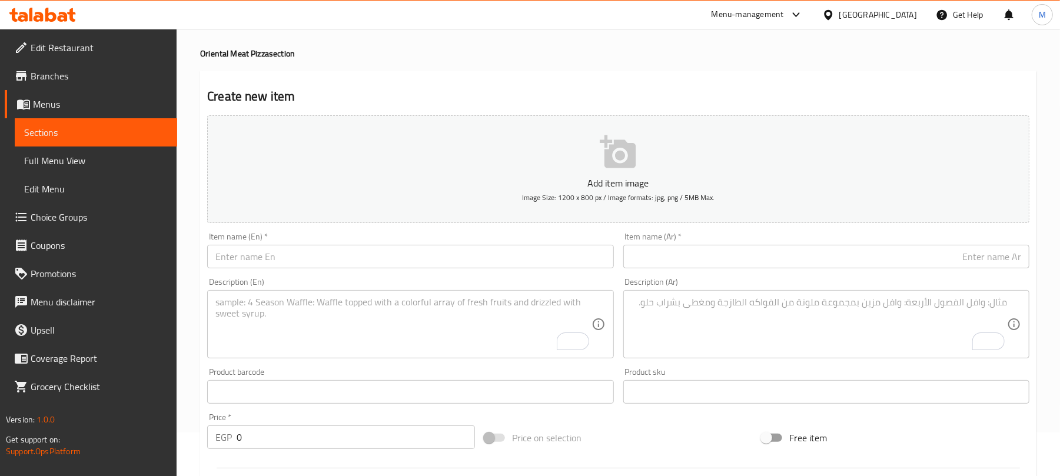
scroll to position [42, 0]
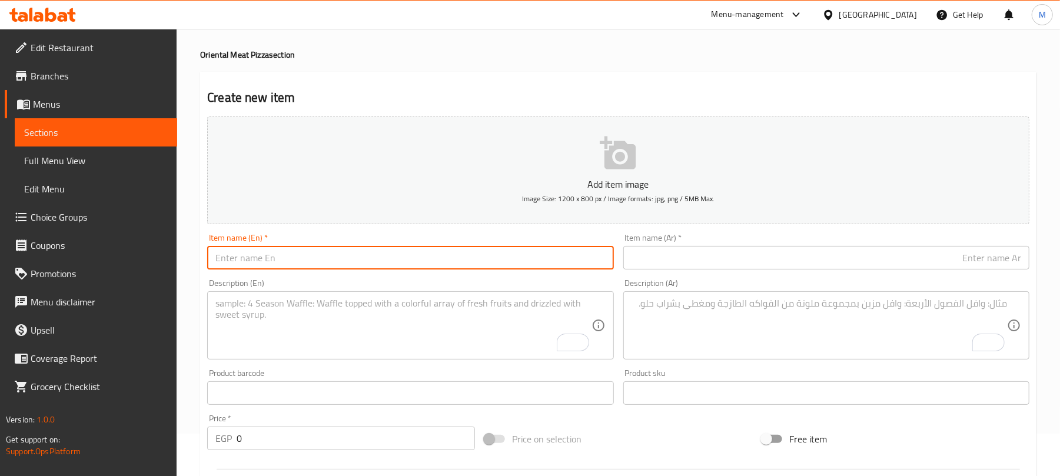
click at [291, 264] on input "text" at bounding box center [410, 258] width 406 height 24
type input "Offer 3"
click at [702, 267] on input "text" at bounding box center [826, 258] width 406 height 24
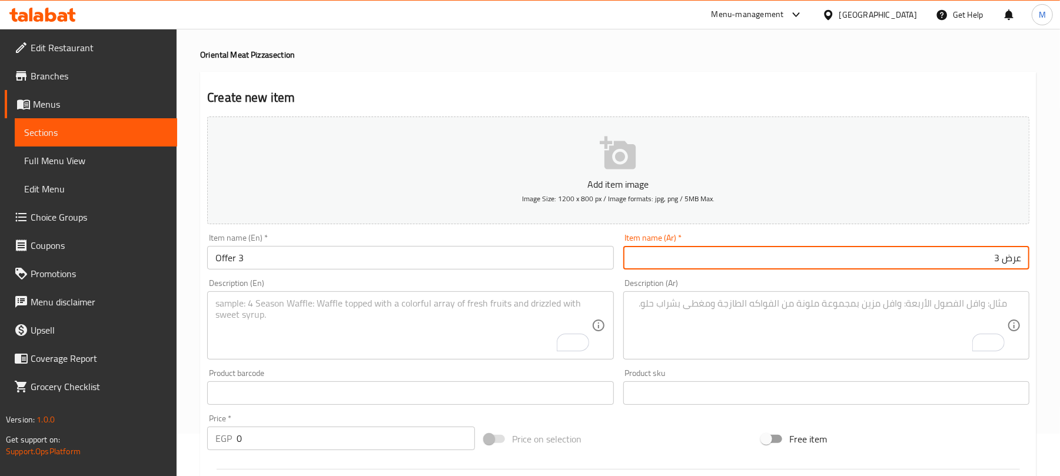
type input "عرض 3"
click at [1032, 164] on div "Add item image Image Size: 1200 x 800 px / Image formats: jpg, png / 5MB Max." at bounding box center [617, 170] width 831 height 117
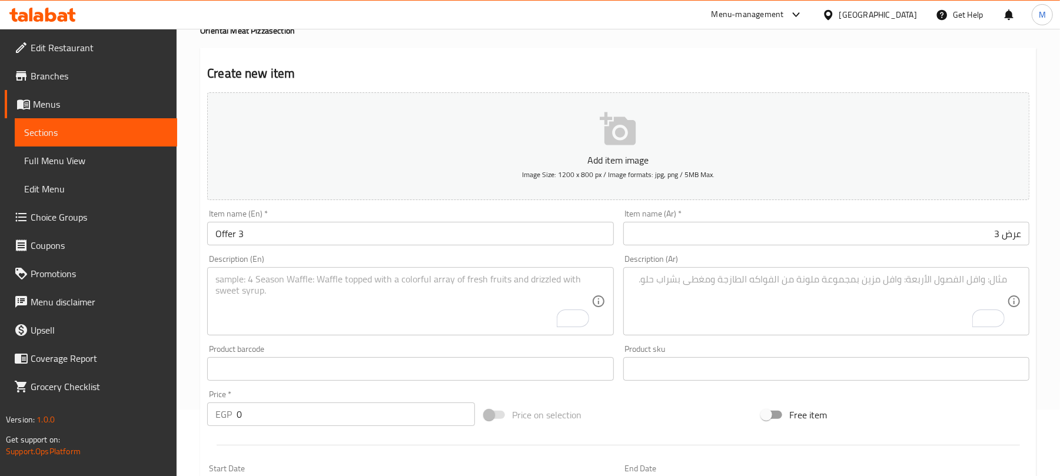
scroll to position [104, 0]
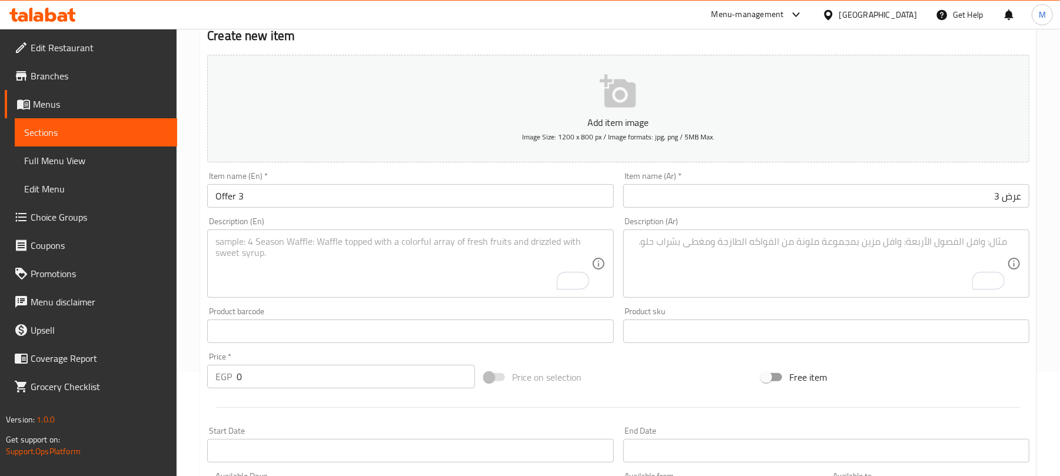
click at [451, 241] on textarea "To enrich screen reader interactions, please activate Accessibility in Grammarl…" at bounding box center [402, 264] width 375 height 56
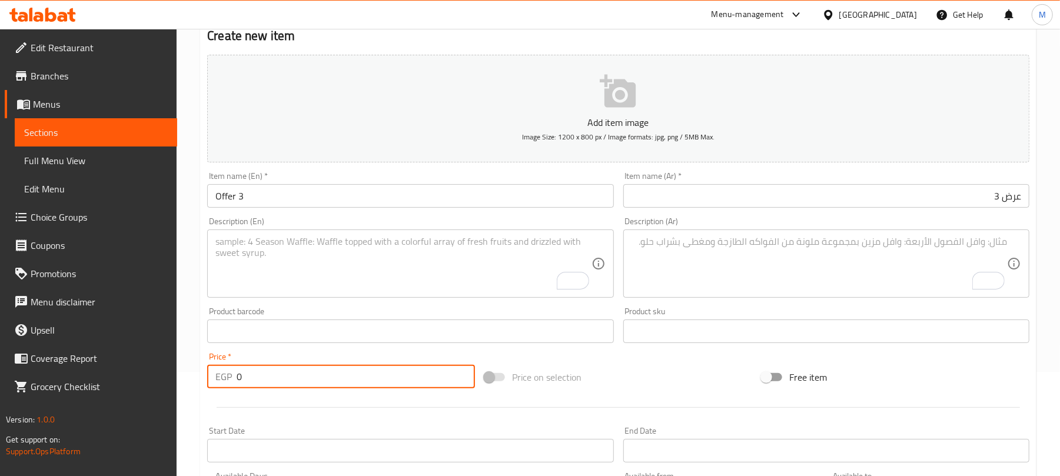
drag, startPoint x: 280, startPoint y: 381, endPoint x: 217, endPoint y: 382, distance: 63.0
click at [217, 382] on div "EGP 0 Price *" at bounding box center [341, 377] width 268 height 24
paste input "number"
type input "550"
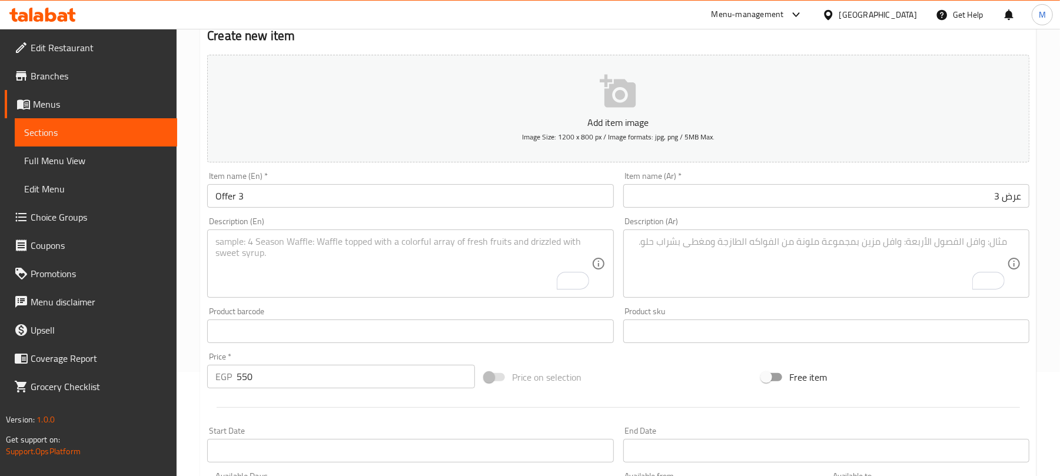
click at [274, 411] on div at bounding box center [617, 407] width 831 height 29
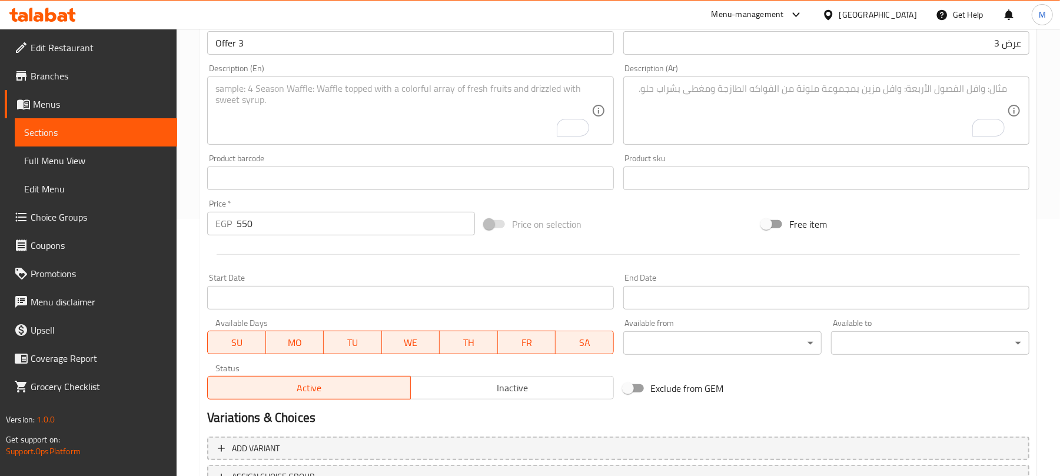
scroll to position [354, 0]
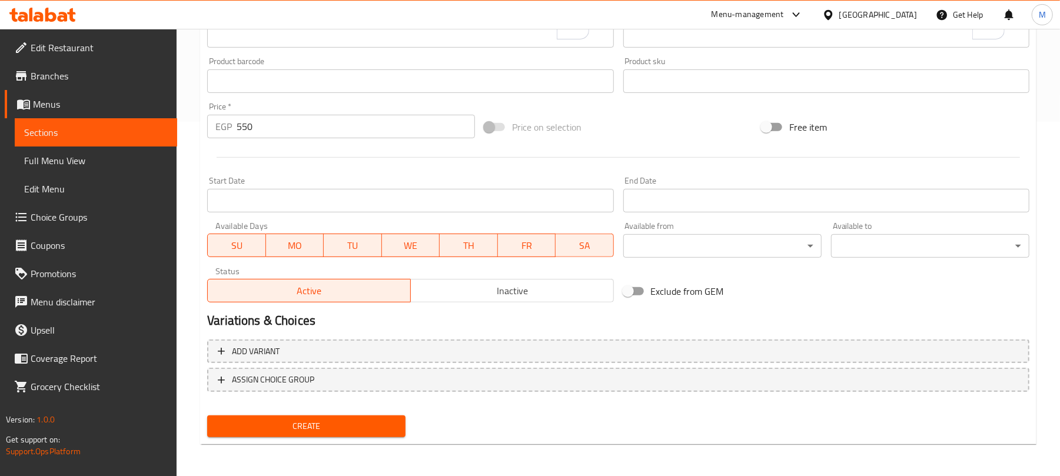
click at [476, 294] on span "Inactive" at bounding box center [512, 290] width 194 height 17
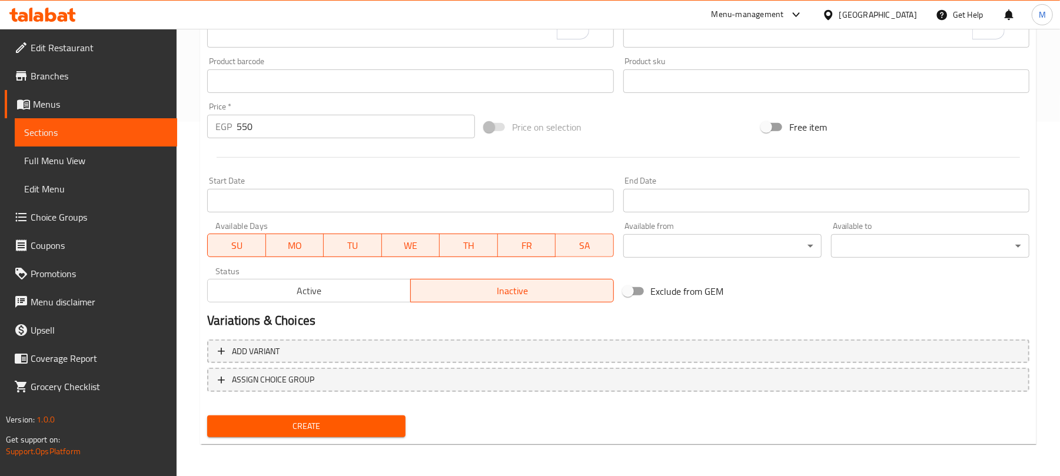
click at [481, 205] on input "Start Date" at bounding box center [410, 201] width 406 height 24
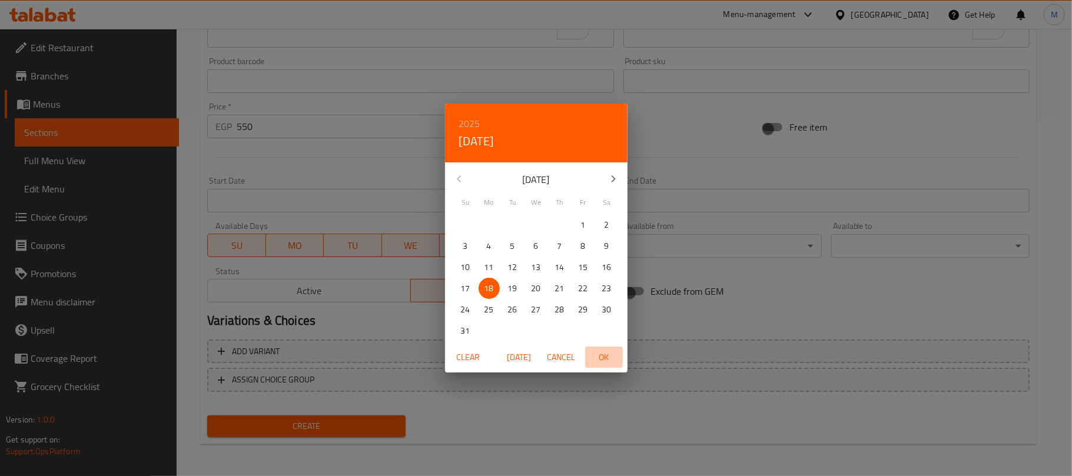
click at [606, 359] on span "OK" at bounding box center [604, 357] width 28 height 15
type input "[DATE]"
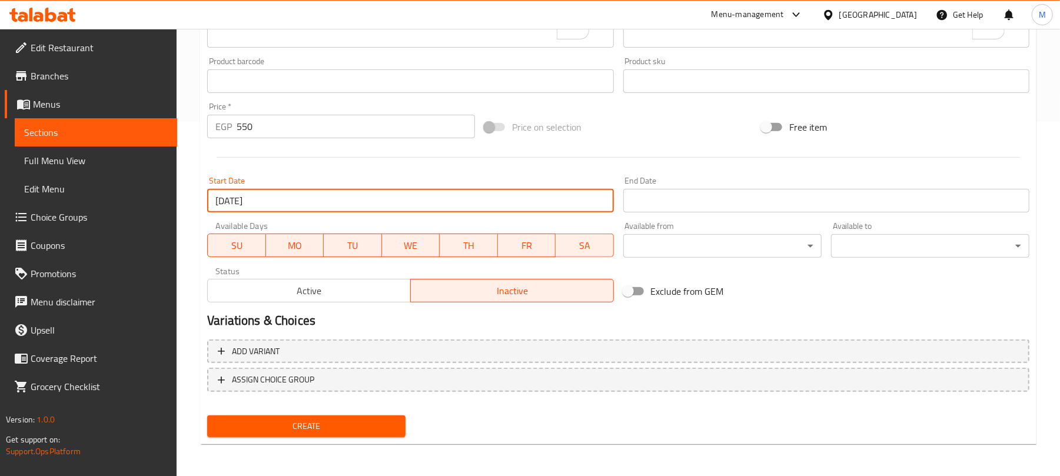
click at [675, 199] on input "Start Date" at bounding box center [826, 201] width 406 height 24
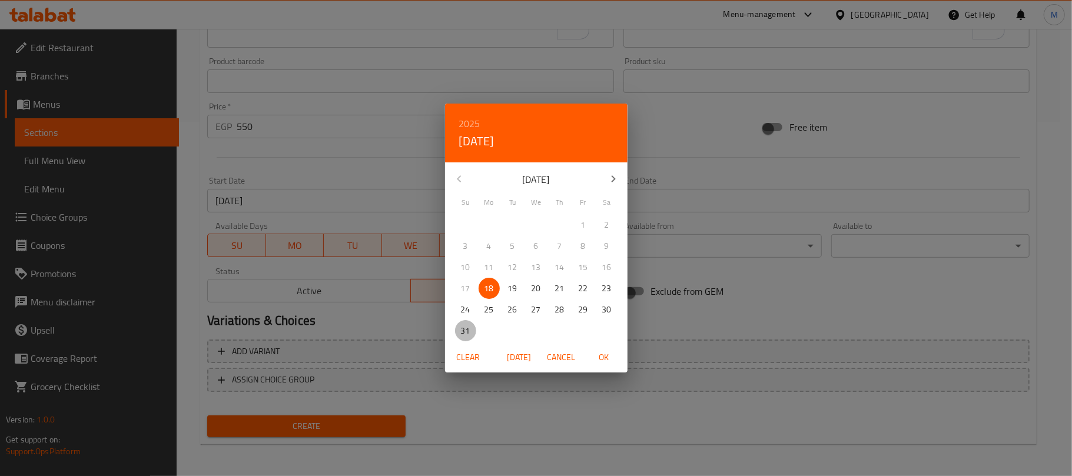
click at [462, 328] on p "31" at bounding box center [465, 331] width 9 height 15
click at [470, 115] on h6 "2025" at bounding box center [469, 123] width 21 height 16
click at [535, 210] on div "2026" at bounding box center [536, 211] width 182 height 24
click at [606, 350] on span "OK" at bounding box center [604, 357] width 28 height 15
type input "[DATE]"
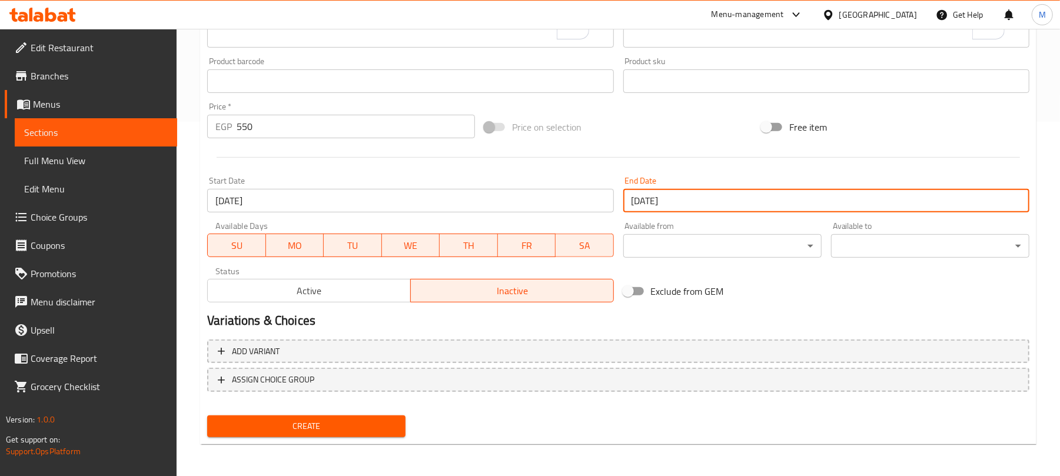
click at [727, 304] on div "Exclude from GEM" at bounding box center [756, 291] width 277 height 32
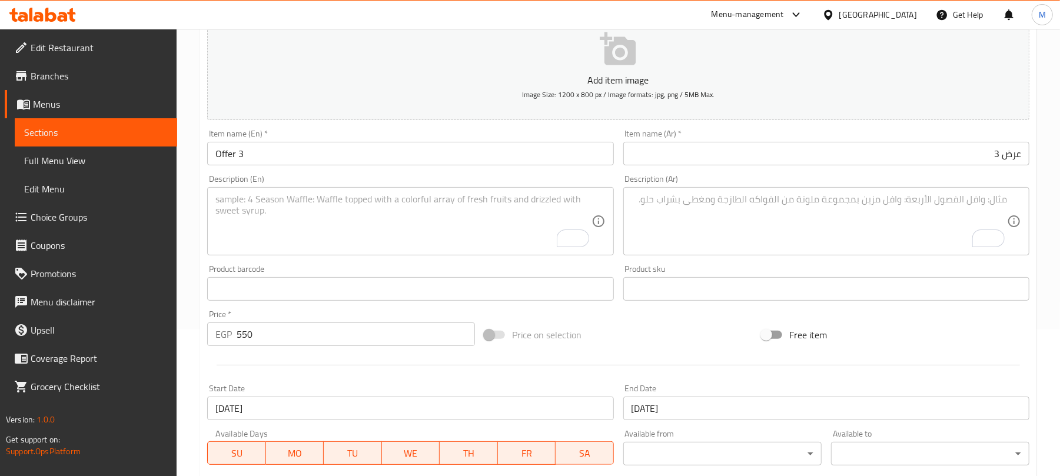
scroll to position [149, 0]
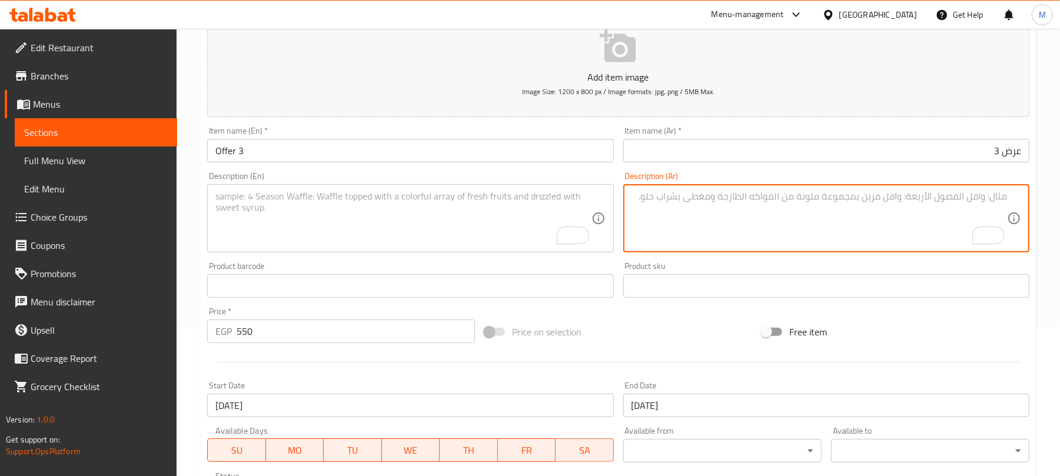
click at [734, 200] on textarea "To enrich screen reader interactions, please activate Accessibility in Grammarl…" at bounding box center [818, 219] width 375 height 56
paste textarea "١ بيتزا شرقي مكس لحوم كبير ١ بيتزا شرقي فراخ كبير"
type textarea "١ بيتزا شرقي مكس لحوم كبير ١ بيتزا شرقي فراخ كبير"
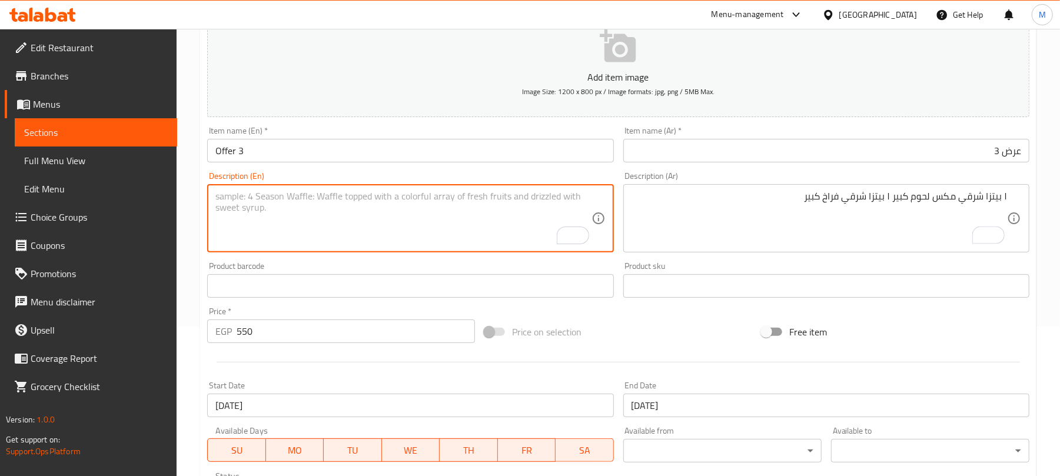
click at [495, 208] on textarea "To enrich screen reader interactions, please activate Accessibility in Grammarl…" at bounding box center [402, 219] width 375 height 56
type textarea "1 Large oriental pizza mix meats and"
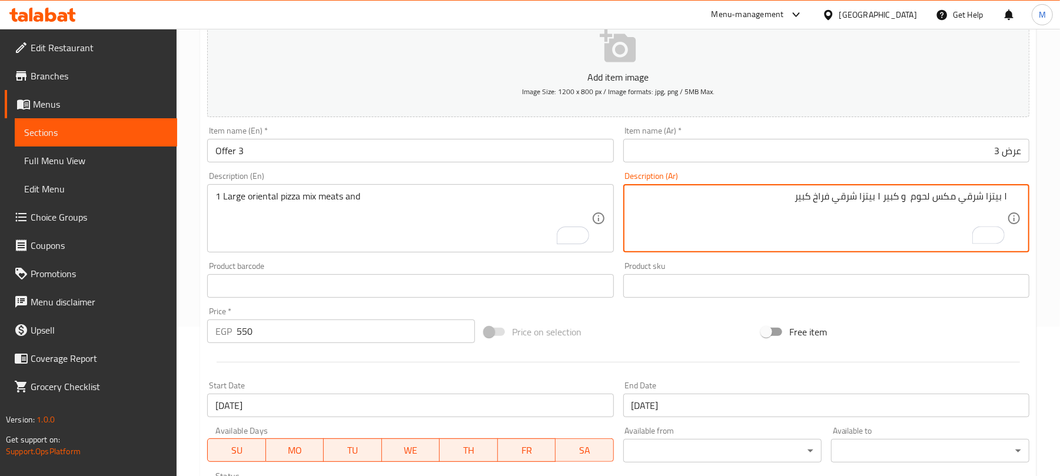
type textarea "١ بيتزا شرقي مكس لحوم و كبير ١ بيتزا شرقي فراخ كبير"
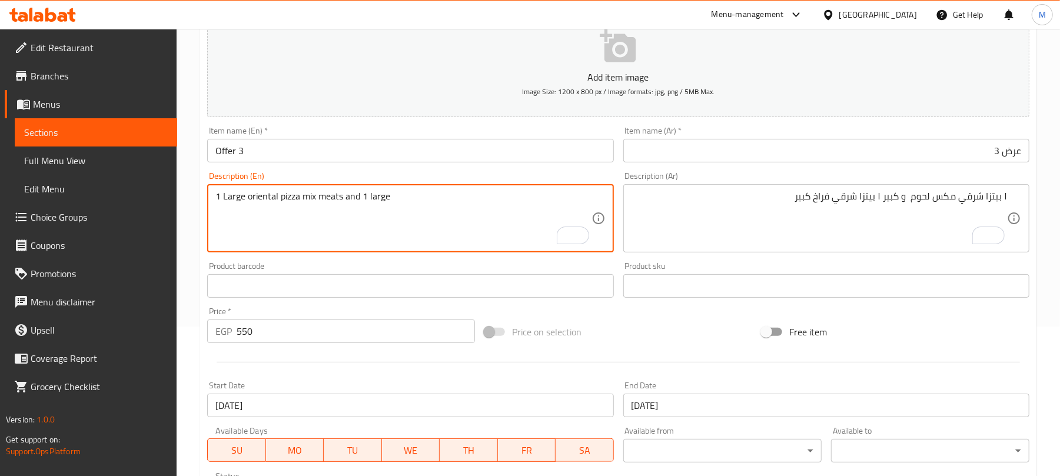
drag, startPoint x: 247, startPoint y: 194, endPoint x: 257, endPoint y: 195, distance: 9.5
click at [257, 195] on textarea "1 Large oriental pizza mix meats and 1 large" at bounding box center [402, 219] width 375 height 56
drag, startPoint x: 299, startPoint y: 198, endPoint x: 248, endPoint y: 193, distance: 51.4
click at [248, 193] on textarea "1 Large oriental pizza mix meats and 1 large" at bounding box center [402, 219] width 375 height 56
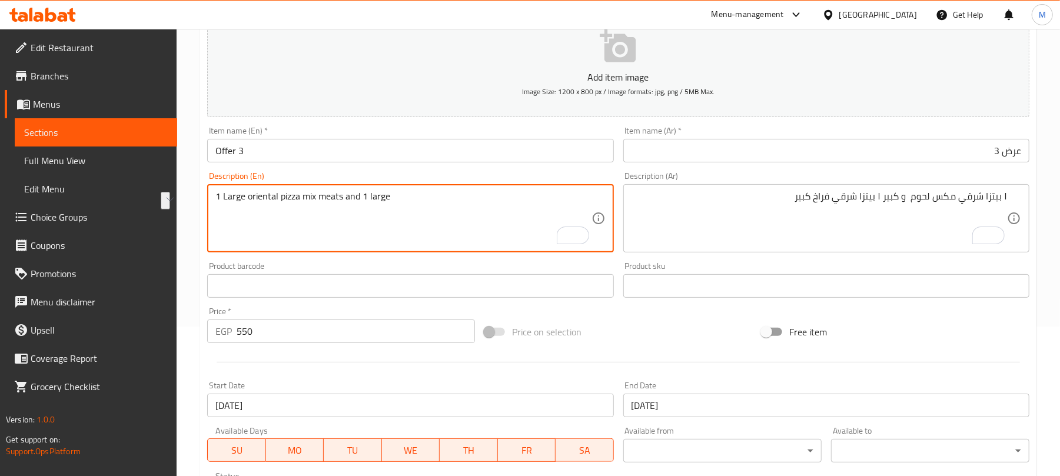
click at [405, 198] on textarea "1 Large oriental pizza mix meats and 1 large" at bounding box center [402, 219] width 375 height 56
paste textarea "oriental pizza"
type textarea "1 Large oriental pizza mix meats and 1 large oriental pizza chicken."
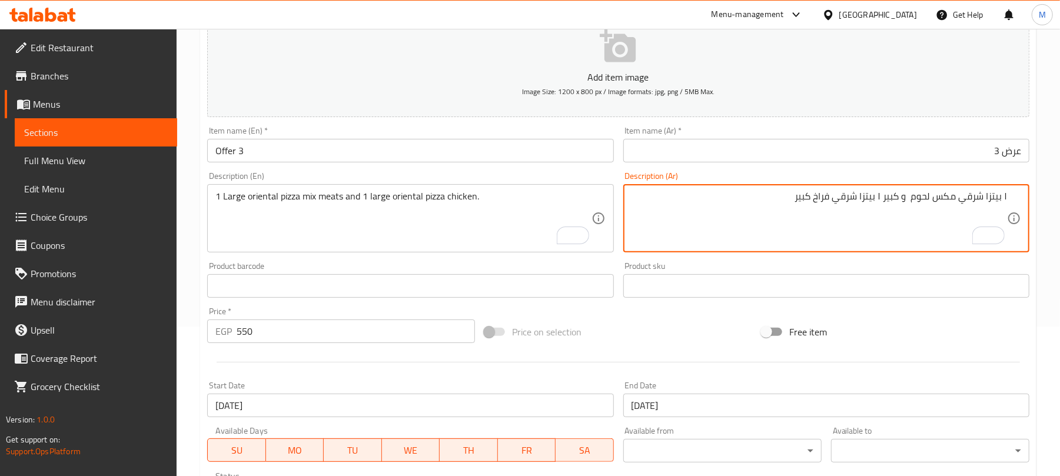
click at [768, 196] on textarea "١ بيتزا شرقي مكس لحوم و كبير ١ بيتزا شرقي فراخ كبير" at bounding box center [818, 219] width 375 height 56
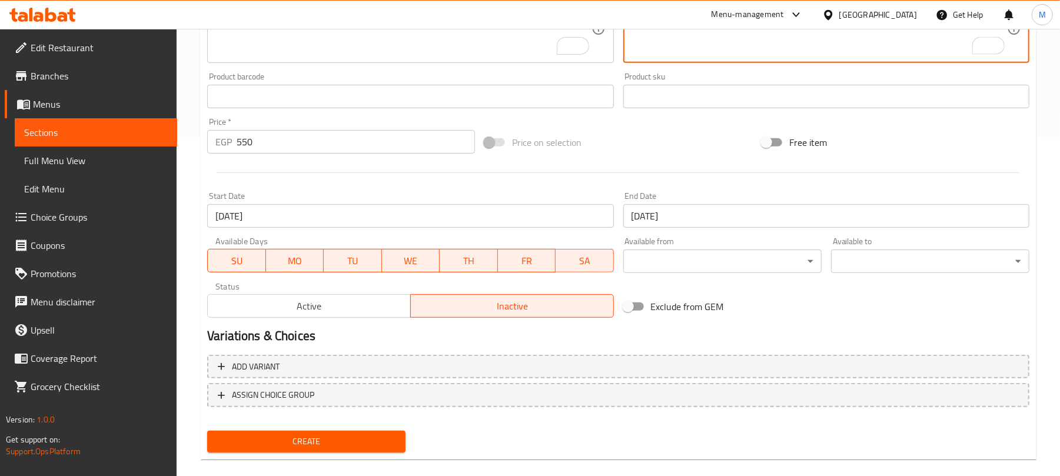
scroll to position [344, 0]
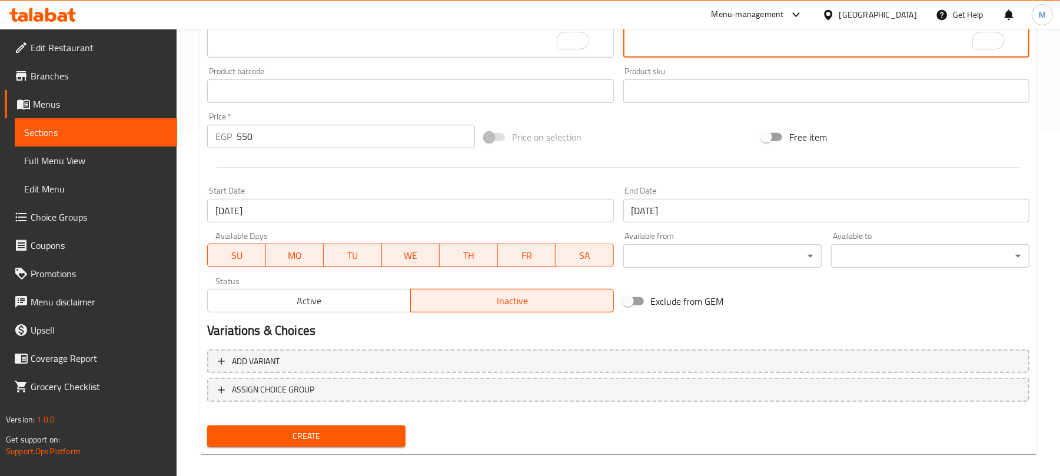
type textarea "١ بيتزا شرقي مكس لحوم و كبير ١ بيتزا شرقي فراخ كبير."
click at [359, 434] on span "Create" at bounding box center [306, 436] width 179 height 15
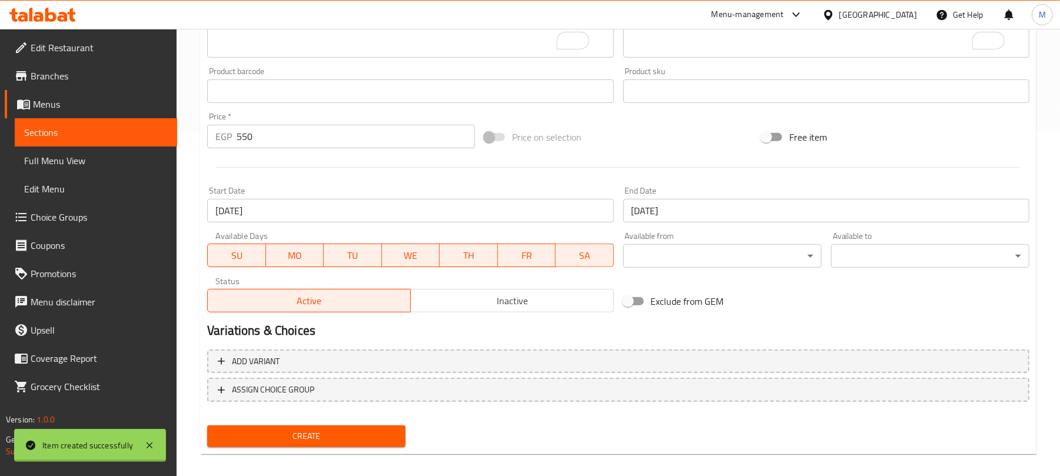
type input "0"
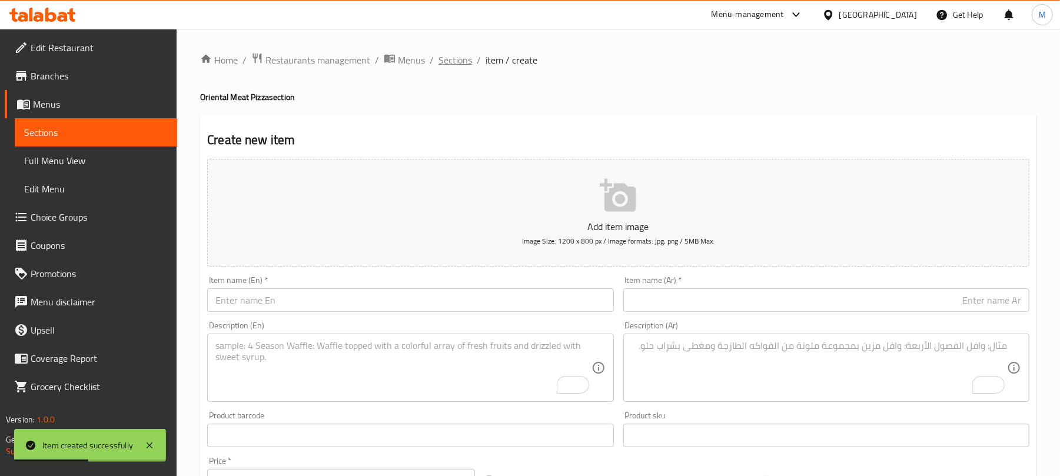
click at [452, 62] on span "Sections" at bounding box center [455, 60] width 34 height 14
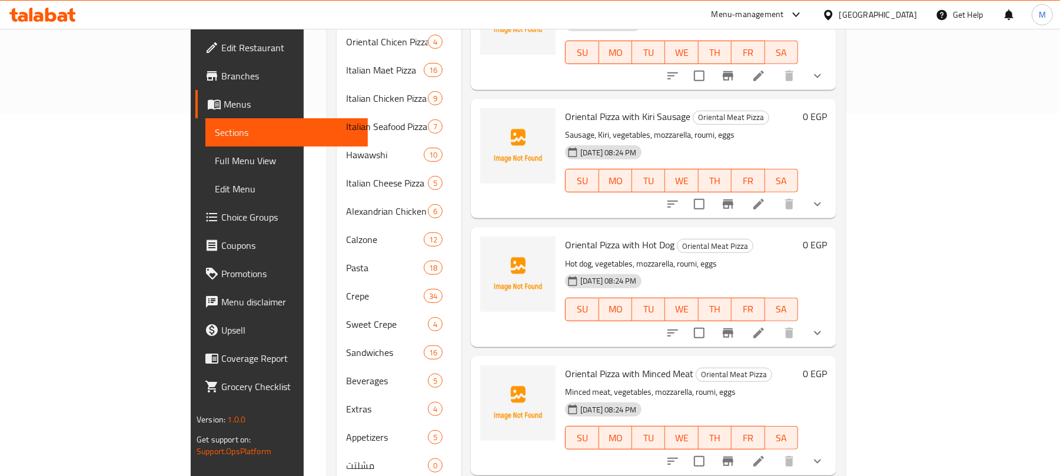
scroll to position [387, 0]
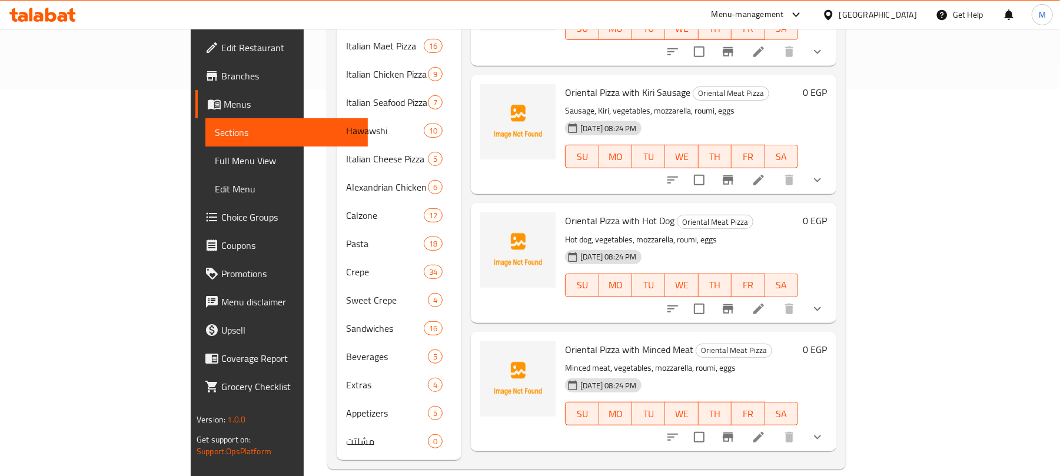
click at [846, 373] on div "Menu sections Alexandrian Meat Pie 13 Alexandrian Cheese Pie 5 Alexandrian Seaf…" at bounding box center [586, 103] width 518 height 734
drag, startPoint x: 1034, startPoint y: 373, endPoint x: 1019, endPoint y: 417, distance: 46.5
click at [846, 417] on div "Menu sections Alexandrian Meat Pie 13 Alexandrian Cheese Pie 5 Alexandrian Seaf…" at bounding box center [586, 103] width 518 height 734
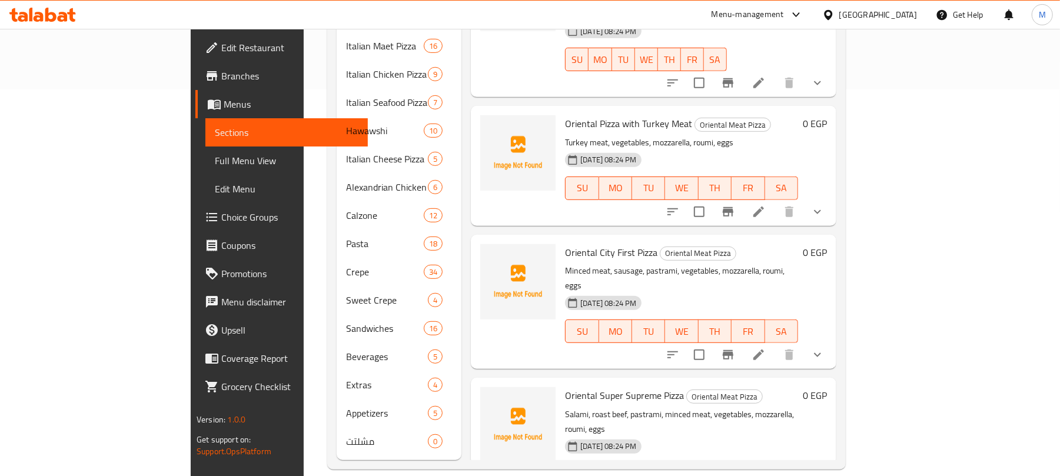
scroll to position [1038, 0]
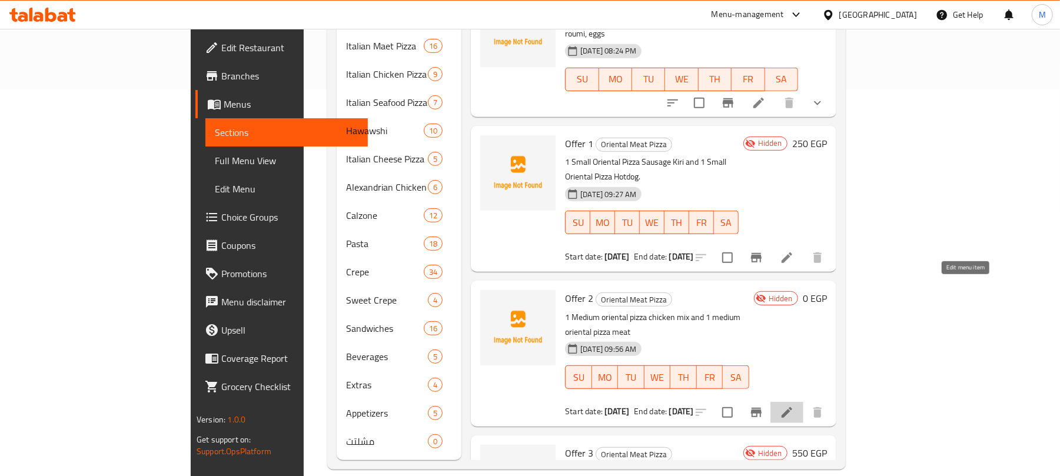
click at [794, 405] on icon at bounding box center [787, 412] width 14 height 14
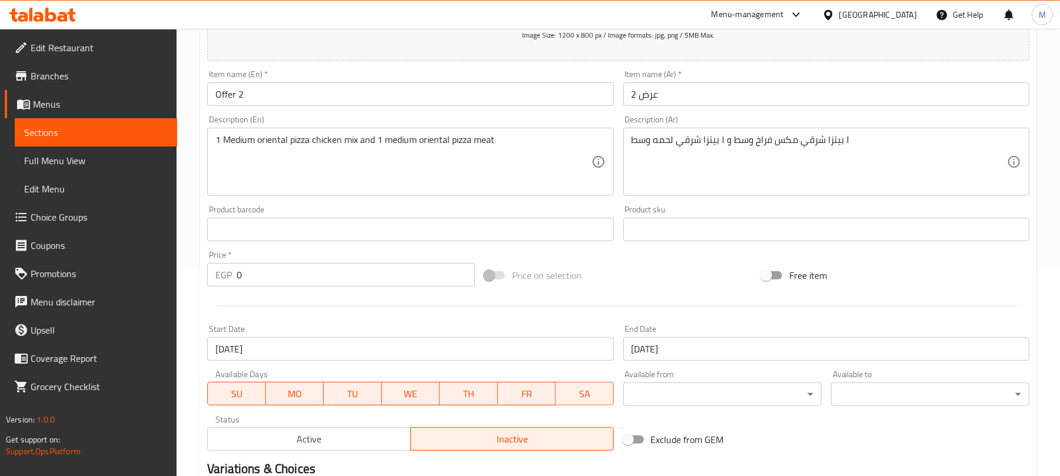
scroll to position [205, 0]
click at [255, 264] on div "Price   * EGP 0 Price *" at bounding box center [341, 270] width 268 height 36
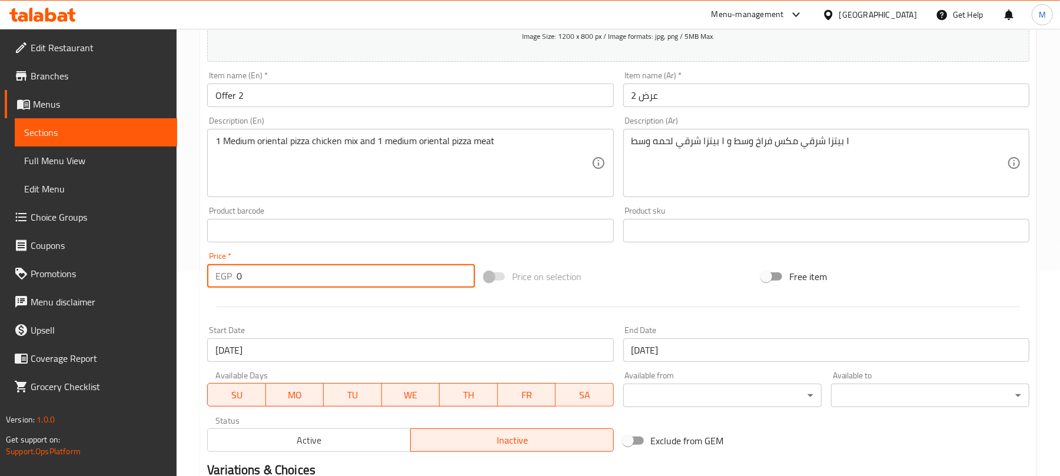
drag, startPoint x: 257, startPoint y: 269, endPoint x: 219, endPoint y: 276, distance: 38.3
click at [219, 276] on div "EGP 0 Price *" at bounding box center [341, 276] width 268 height 24
type input "400"
click at [252, 297] on div at bounding box center [617, 306] width 831 height 29
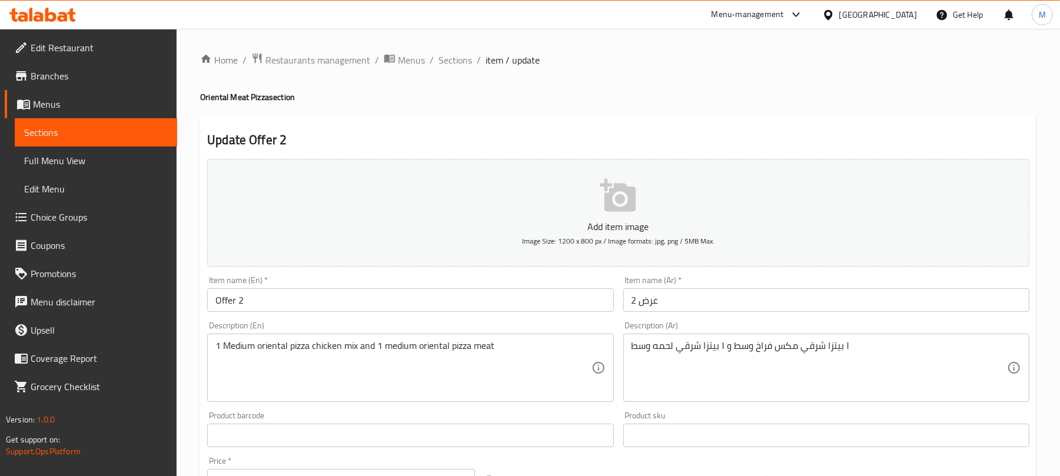
scroll to position [354, 0]
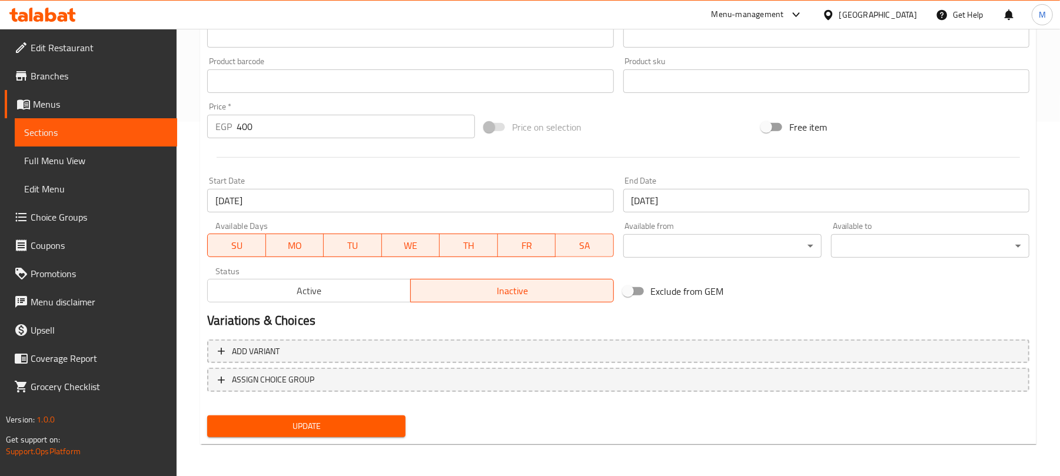
click at [365, 427] on span "Update" at bounding box center [306, 426] width 179 height 15
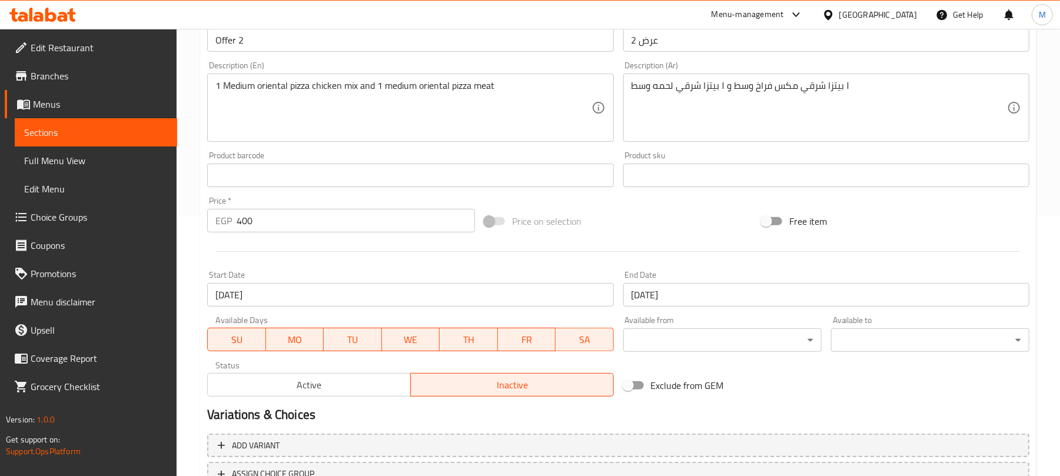
scroll to position [0, 0]
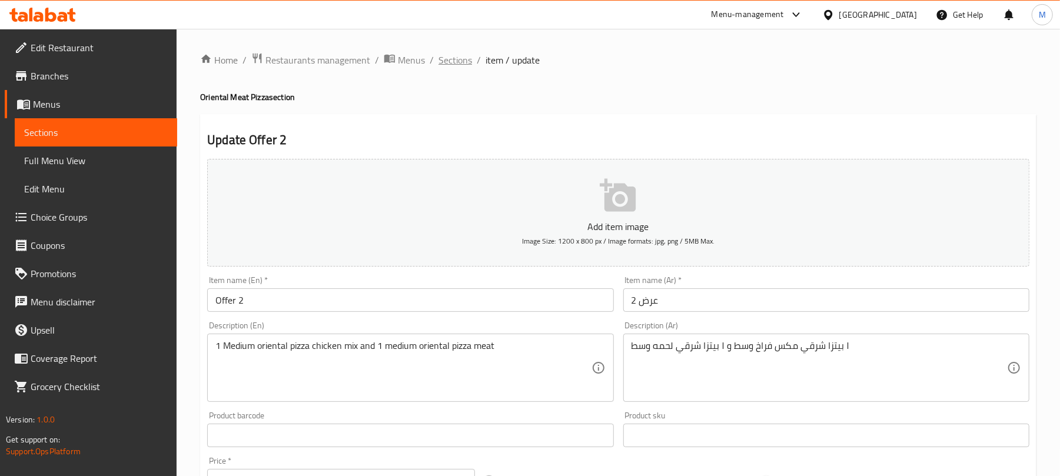
click at [461, 67] on span "Sections" at bounding box center [455, 60] width 34 height 14
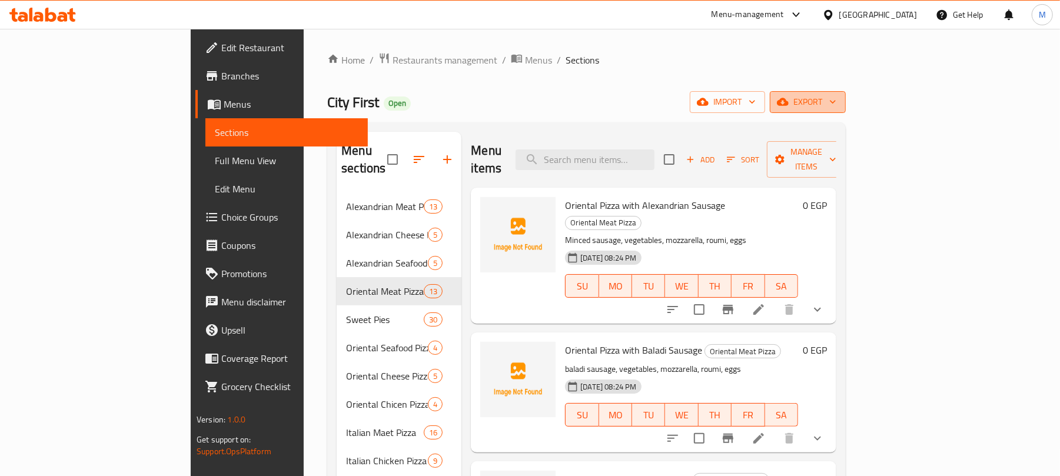
click at [836, 109] on span "export" at bounding box center [807, 102] width 57 height 15
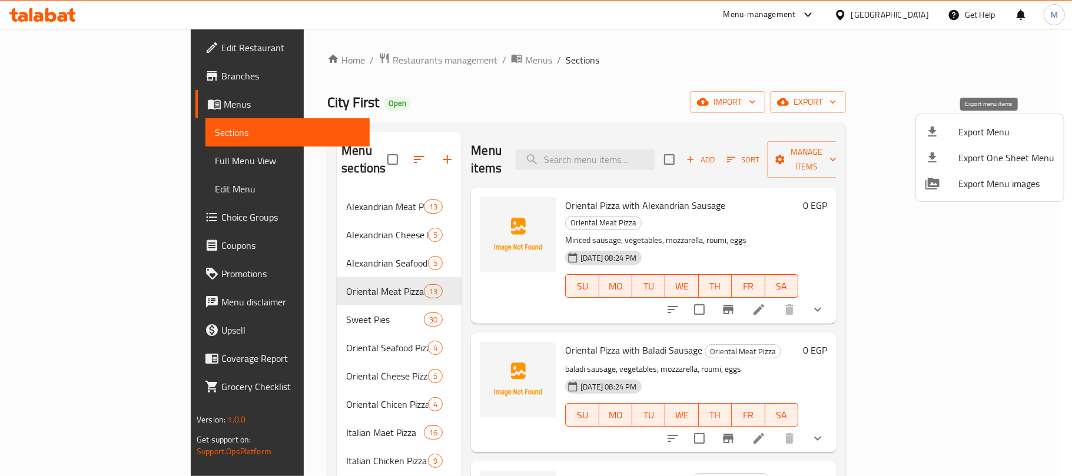
click at [985, 125] on span "Export Menu" at bounding box center [1006, 132] width 96 height 14
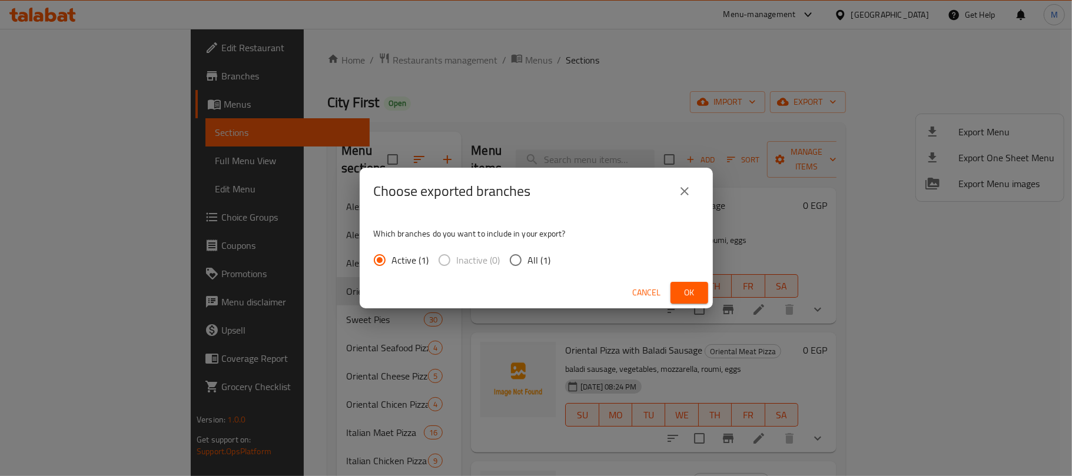
click at [533, 248] on label "All (1)" at bounding box center [527, 260] width 48 height 25
click at [528, 248] on input "All (1)" at bounding box center [515, 260] width 25 height 25
radio input "true"
click at [693, 297] on span "Ok" at bounding box center [689, 292] width 19 height 15
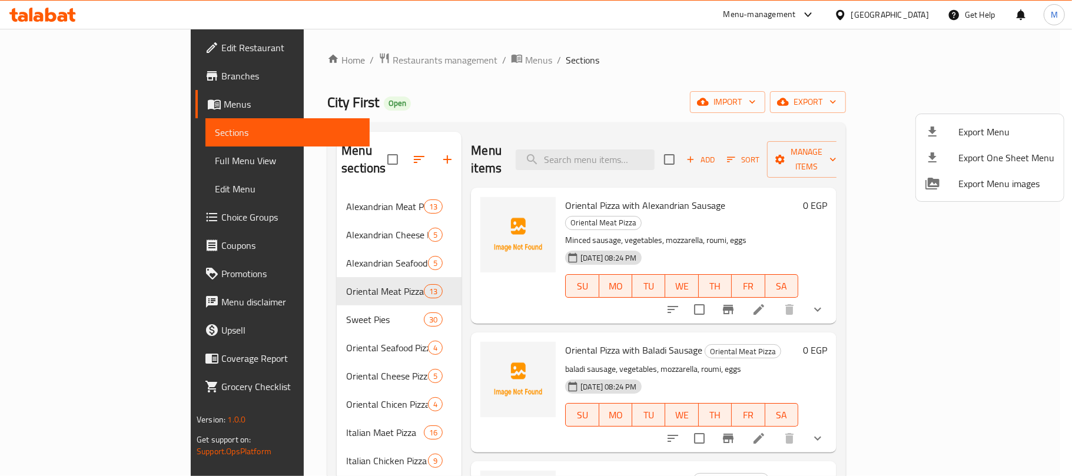
click at [1071, 248] on div at bounding box center [536, 238] width 1072 height 476
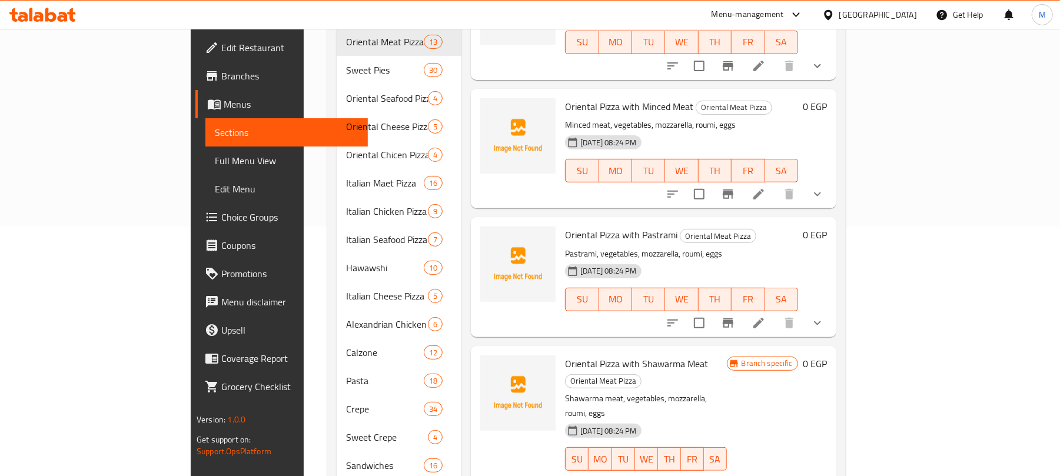
scroll to position [407, 0]
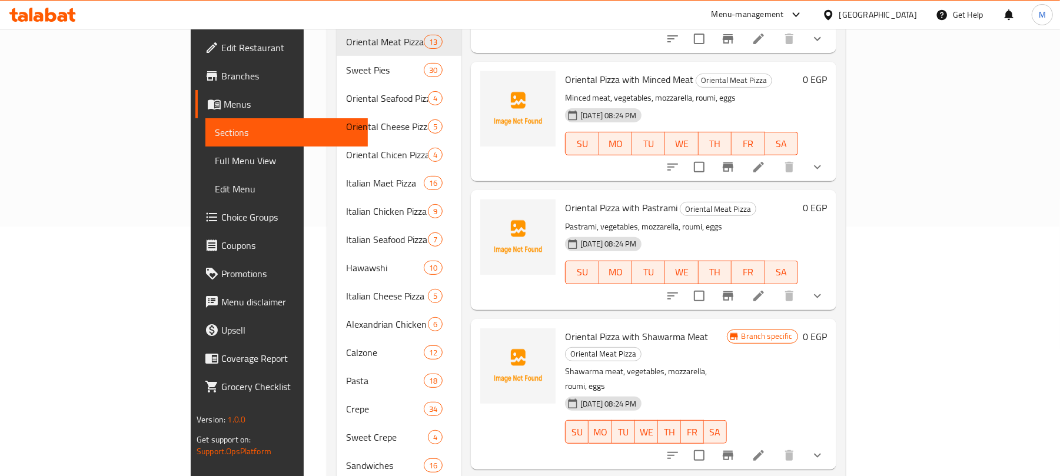
click at [846, 300] on div "Menu sections Alexandrian Meat Pie 13 Alexandrian Cheese Pie 5 Alexandrian Seaf…" at bounding box center [586, 240] width 518 height 734
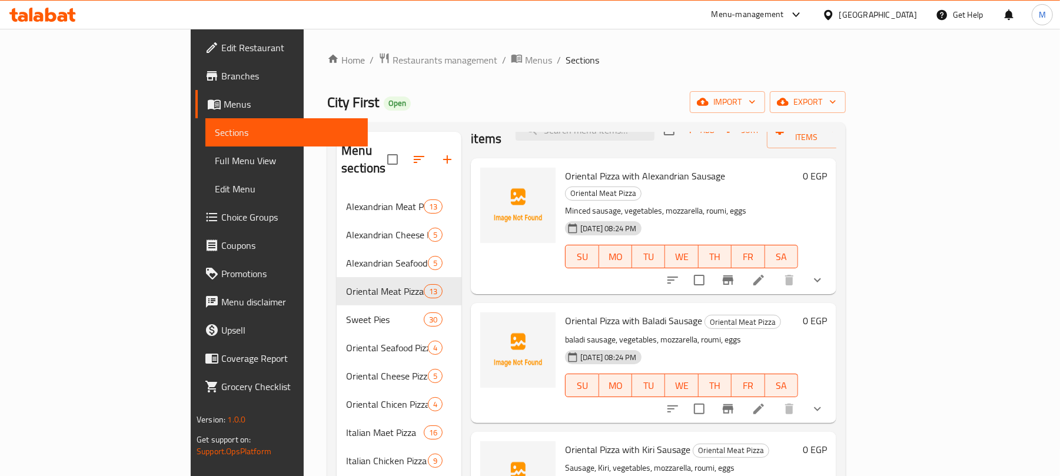
scroll to position [31, 0]
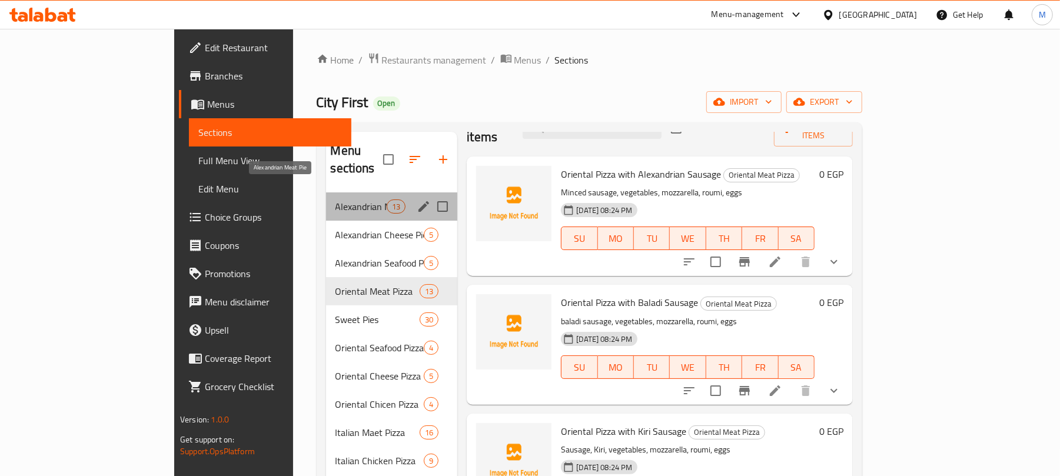
click at [335, 199] on span "Alexandrian Meat Pie" at bounding box center [361, 206] width 52 height 14
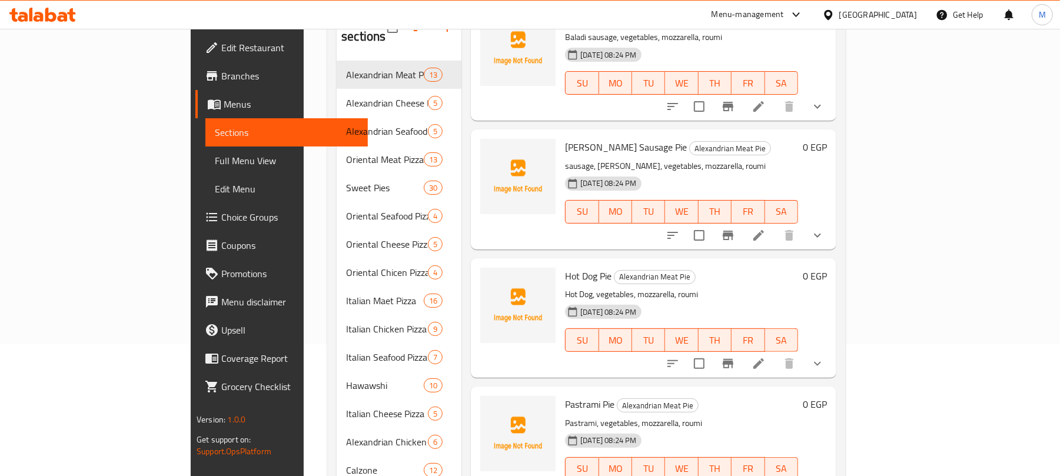
scroll to position [132, 0]
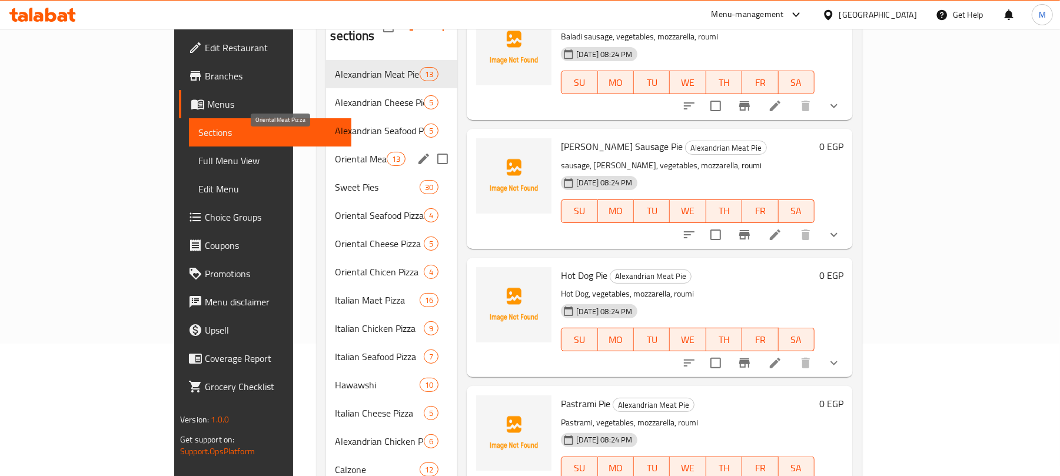
click at [335, 152] on span "Oriental Meat Pizza" at bounding box center [361, 159] width 52 height 14
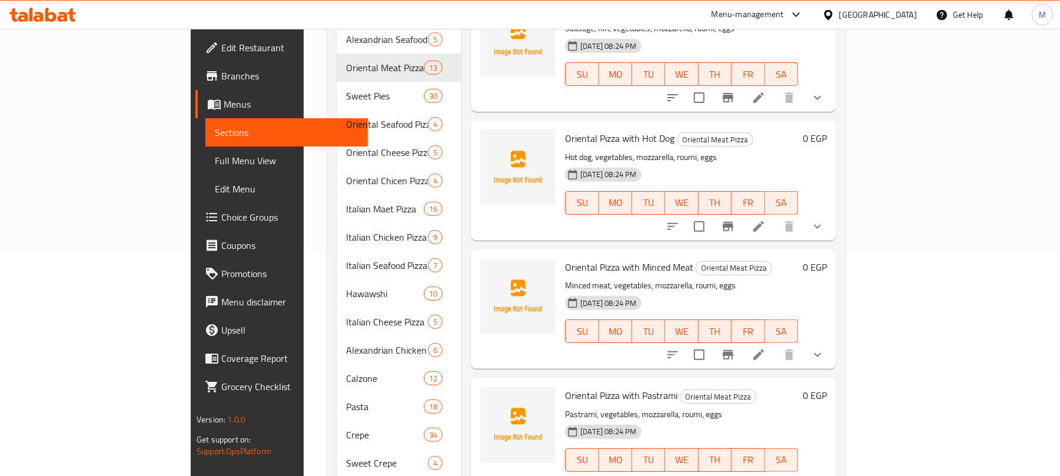
scroll to position [243, 0]
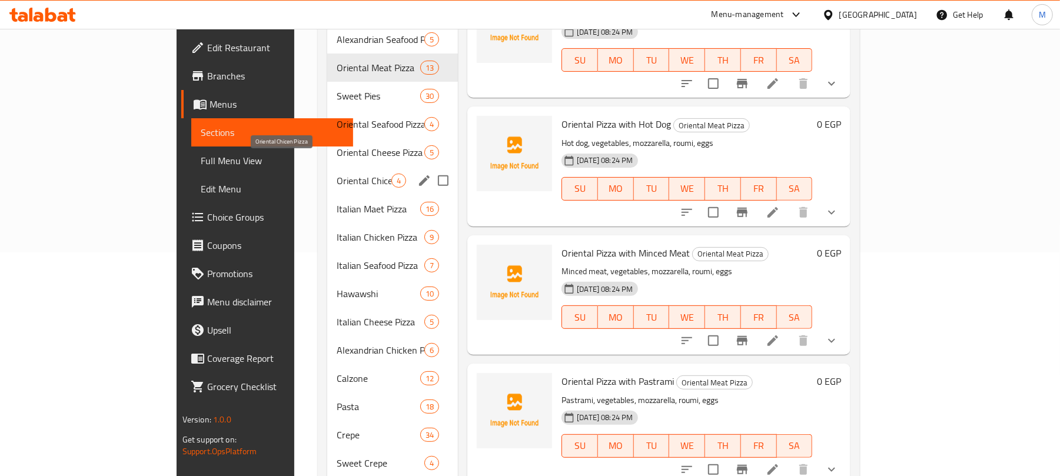
click at [337, 174] on span "Oriental Chicen Pizza" at bounding box center [364, 181] width 55 height 14
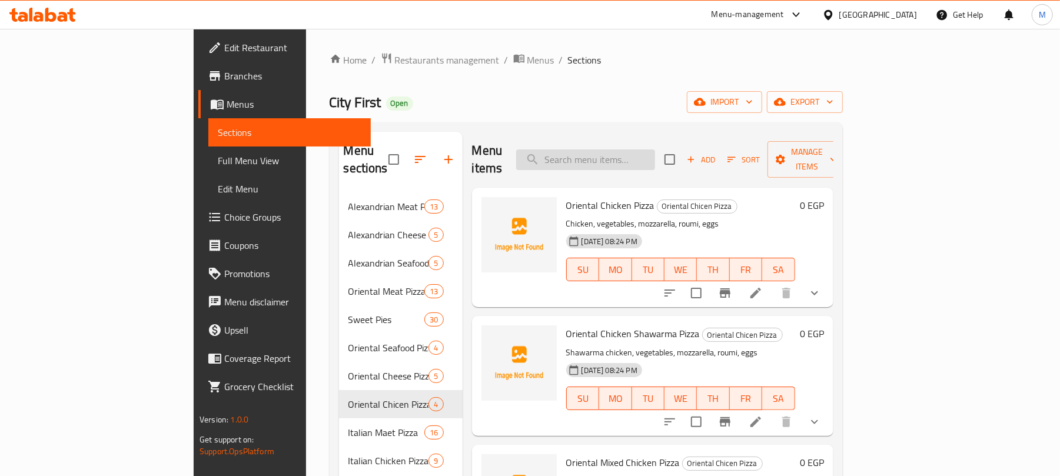
click at [655, 154] on input "search" at bounding box center [585, 159] width 139 height 21
paste input "بيتزا شرقي لحمه"
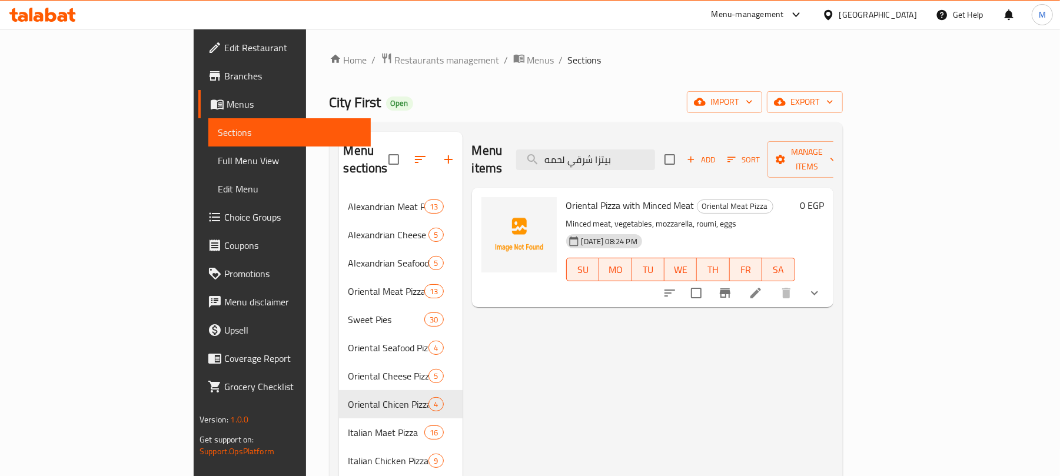
type input "بيتزا شرقي لحمه"
click at [833, 109] on span "export" at bounding box center [804, 102] width 57 height 15
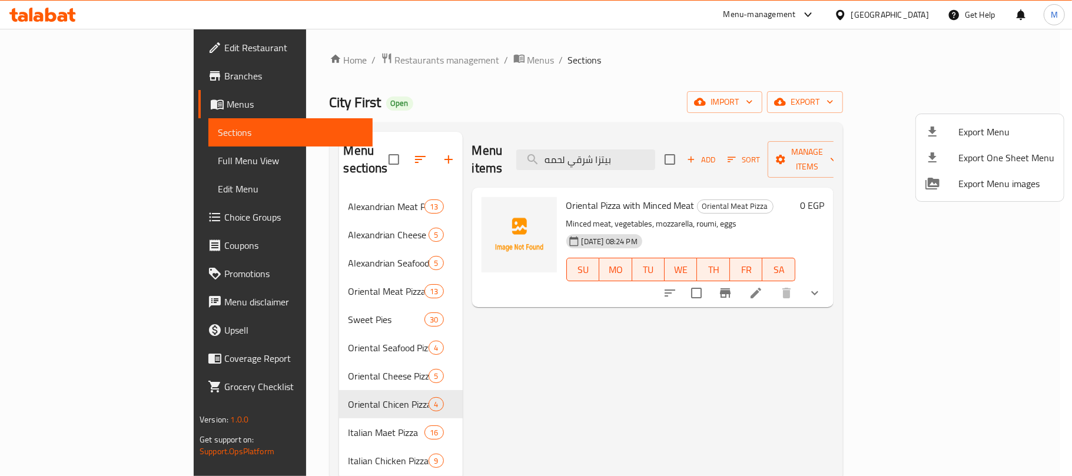
click at [886, 33] on div at bounding box center [536, 238] width 1072 height 476
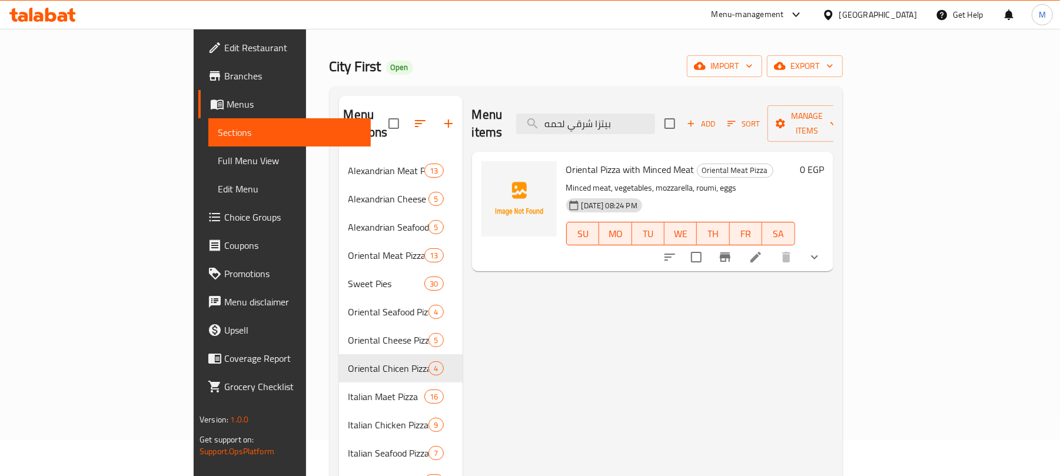
scroll to position [5, 0]
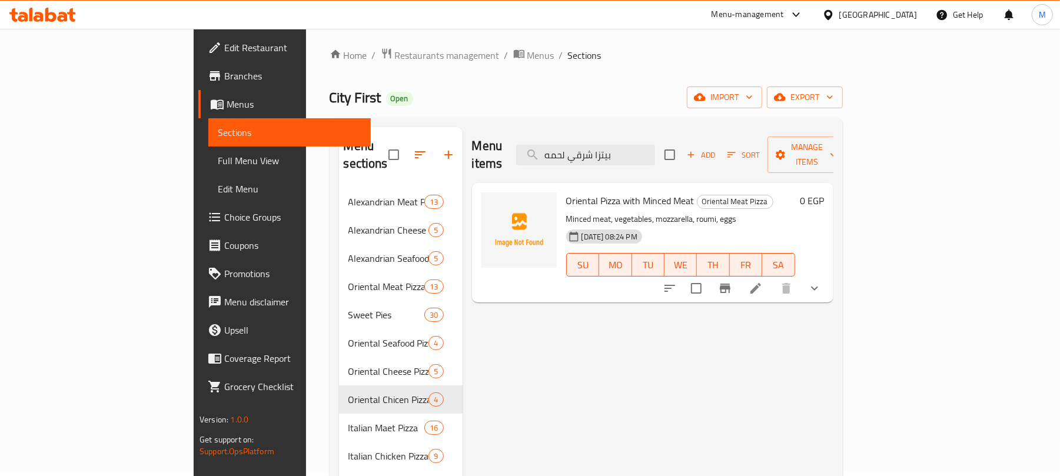
click at [784, 11] on div "Menu-management" at bounding box center [747, 15] width 72 height 14
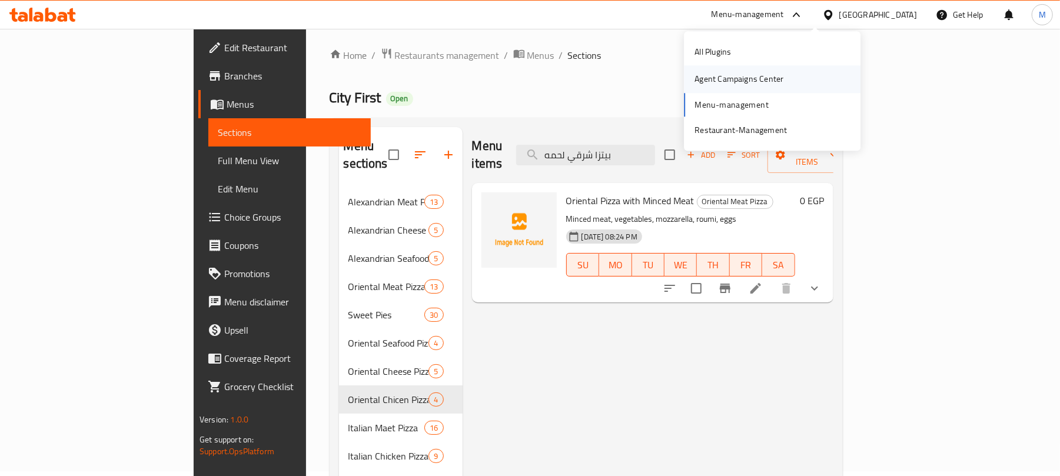
click at [784, 75] on div "Agent Campaigns Center" at bounding box center [739, 79] width 108 height 27
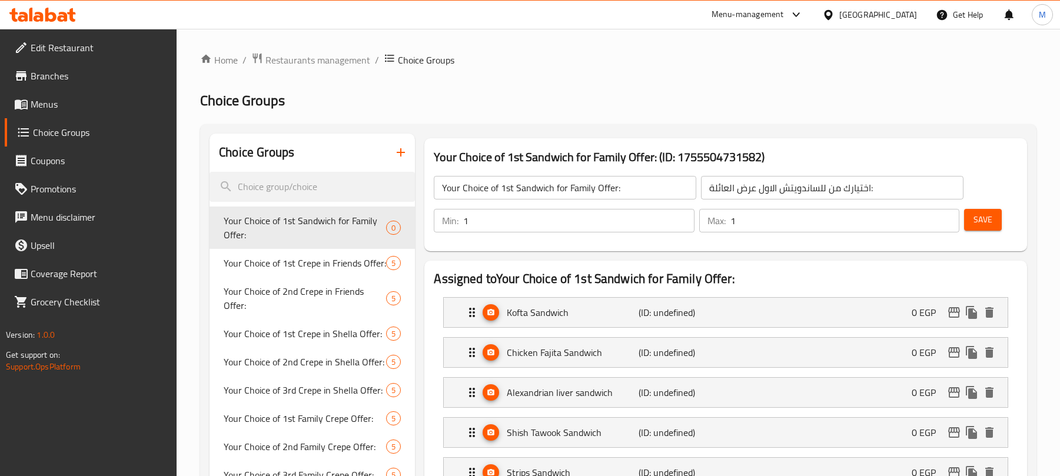
scroll to position [105, 0]
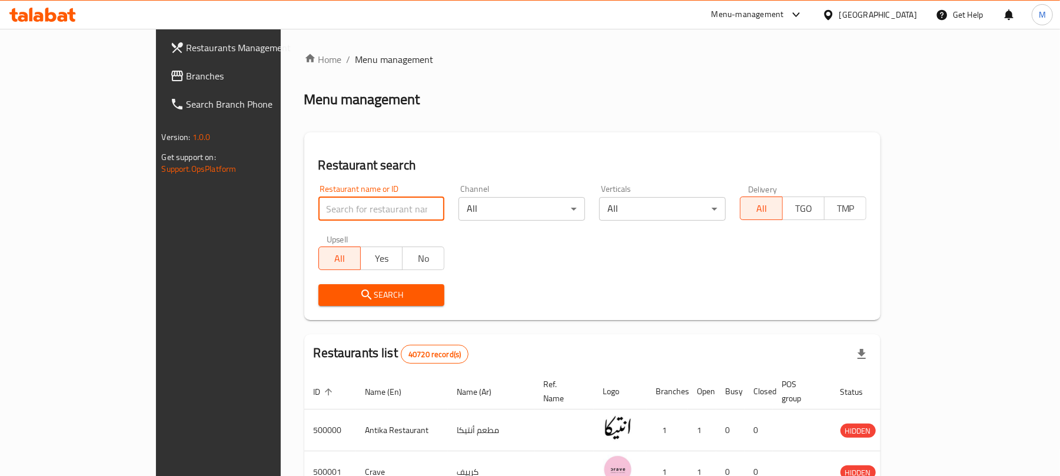
click at [318, 212] on input "search" at bounding box center [381, 209] width 127 height 24
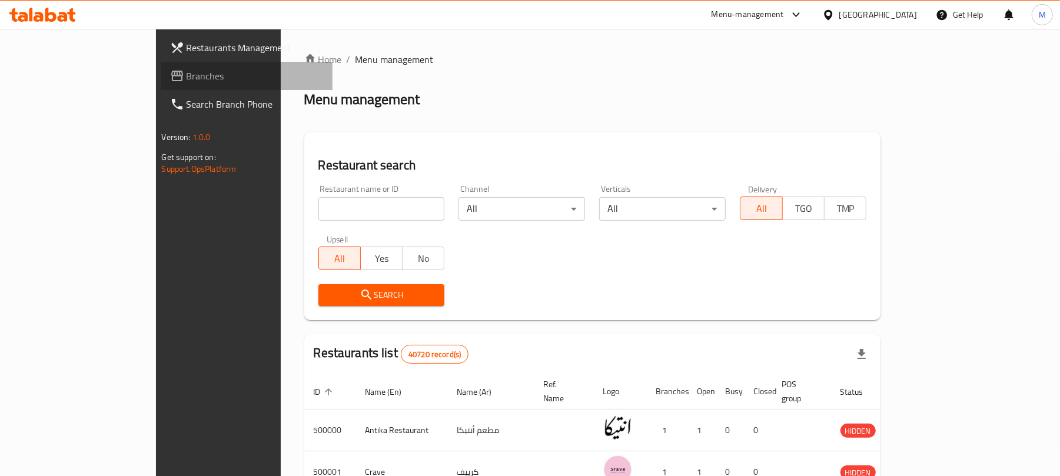
click at [187, 69] on span "Branches" at bounding box center [255, 76] width 137 height 14
